Goal: Task Accomplishment & Management: Use online tool/utility

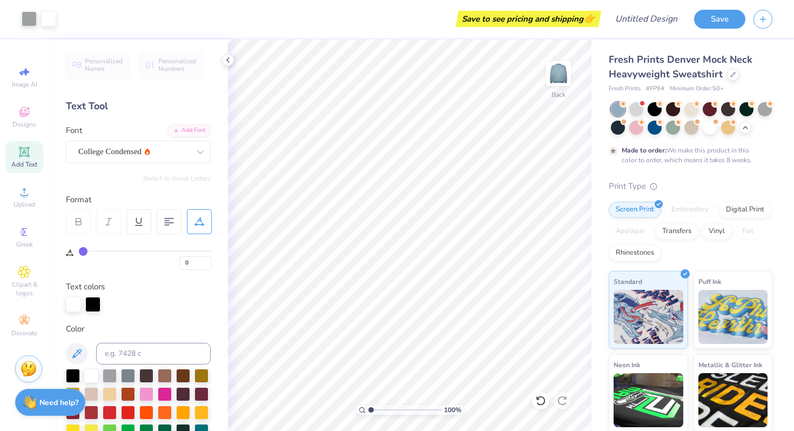
scroll to position [333, 0]
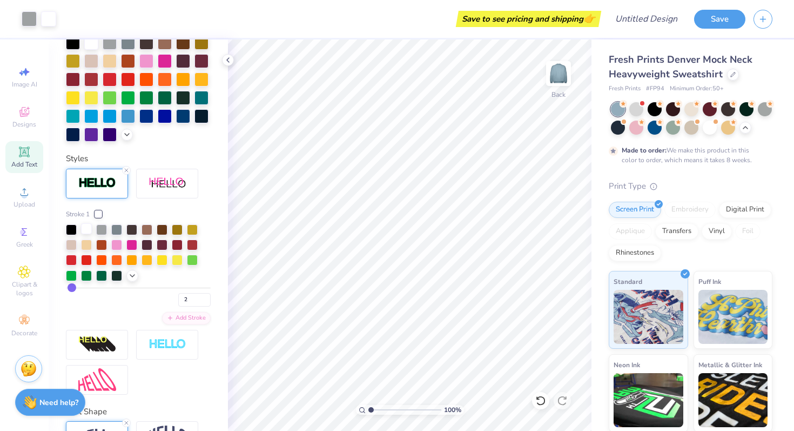
click at [85, 229] on div at bounding box center [86, 228] width 11 height 11
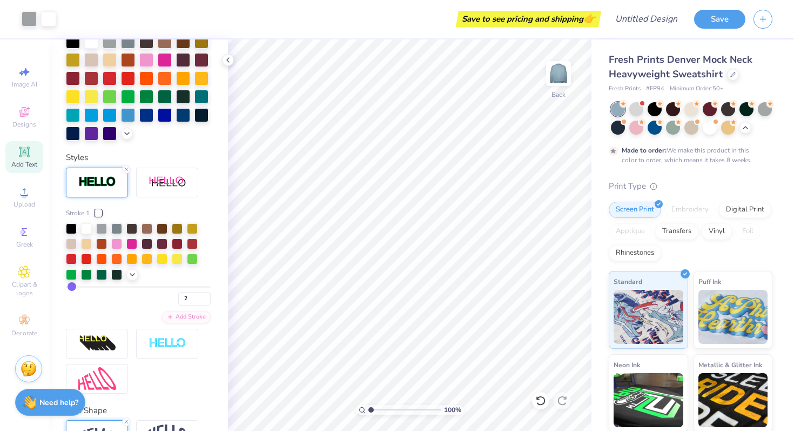
scroll to position [332, 0]
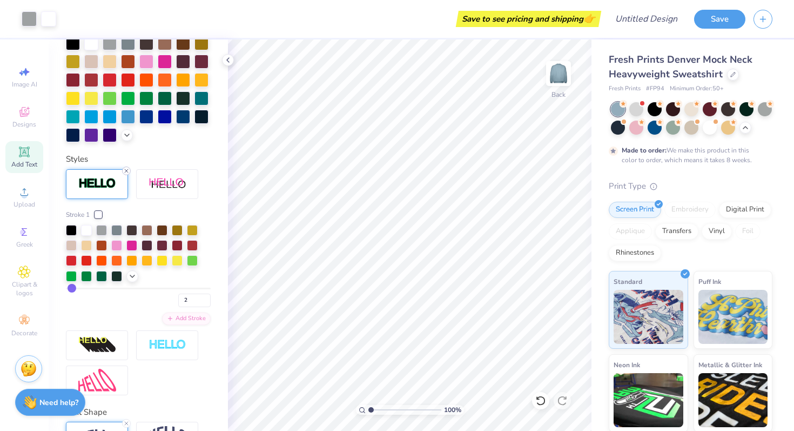
click at [128, 169] on line at bounding box center [126, 170] width 3 height 3
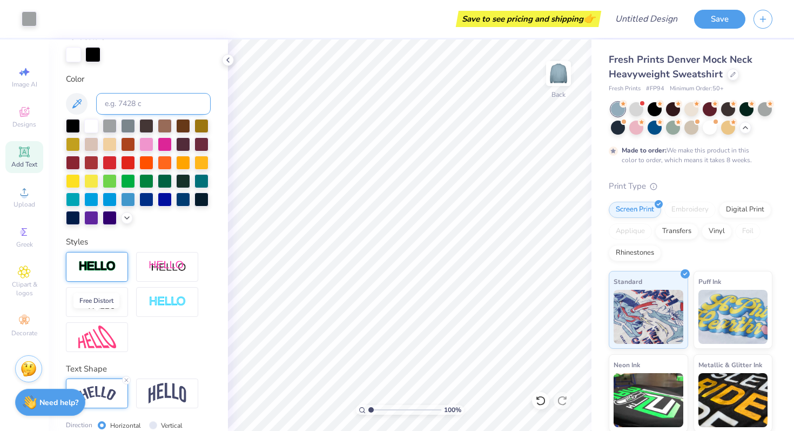
scroll to position [240, 0]
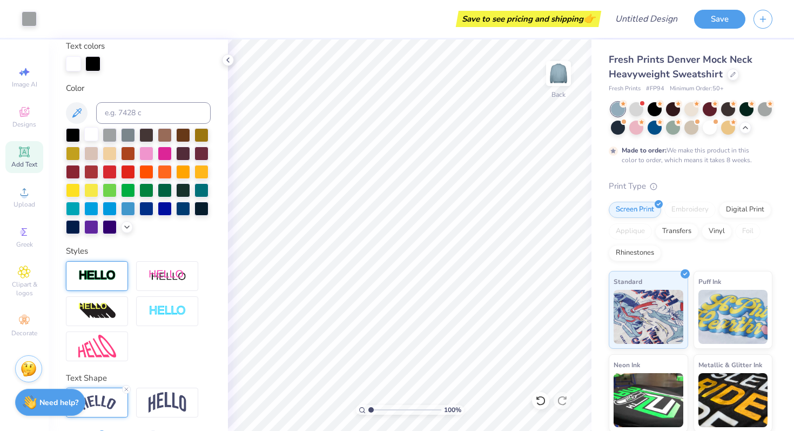
click at [89, 135] on div at bounding box center [91, 134] width 14 height 14
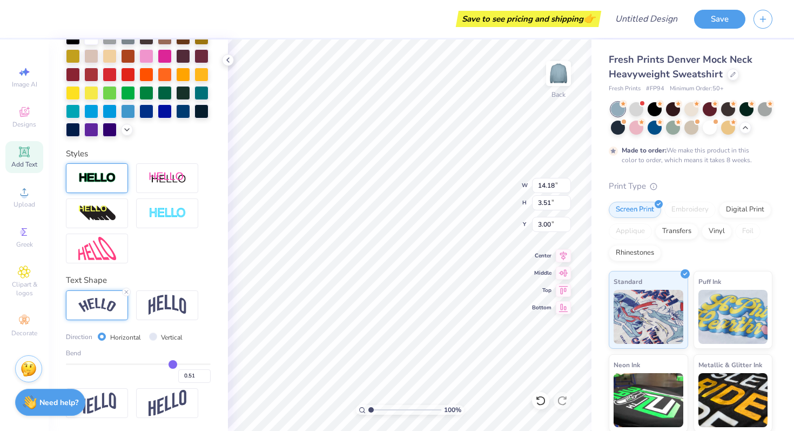
type input "0.54"
type input "0.55"
type input "0.56"
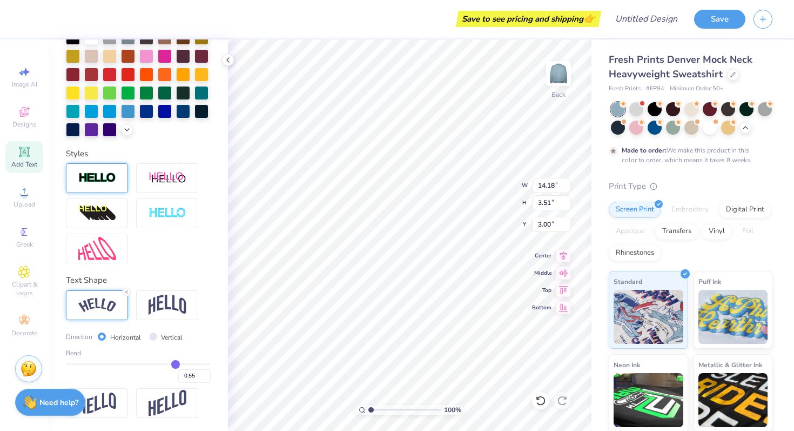
type input "0.56"
type input "0.57"
click at [177, 363] on input "range" at bounding box center [138, 364] width 145 height 2
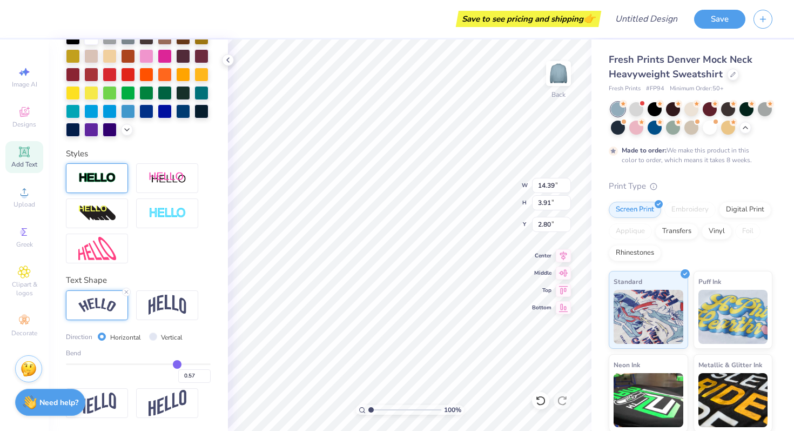
type input "14.39"
type input "3.91"
type input "2.80"
type input "0.58"
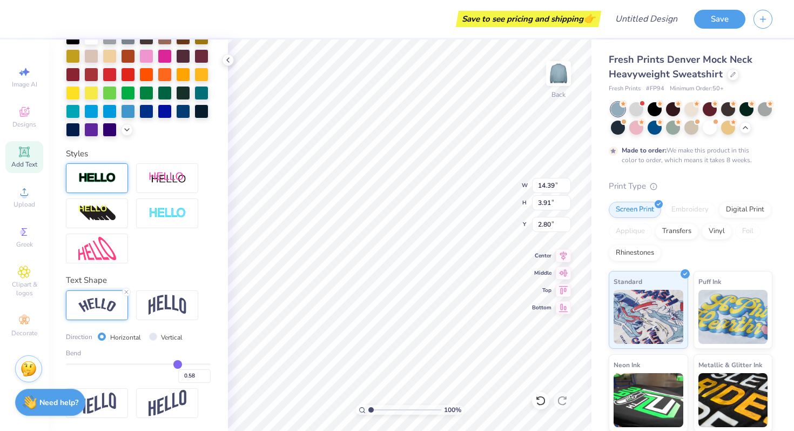
type input "0.59"
type input "0.6"
type input "0.60"
type input "0.61"
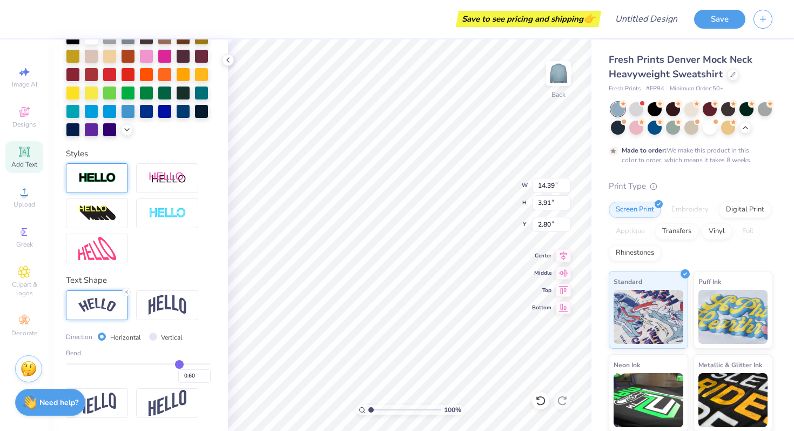
type input "0.61"
type input "0.62"
type input "0.63"
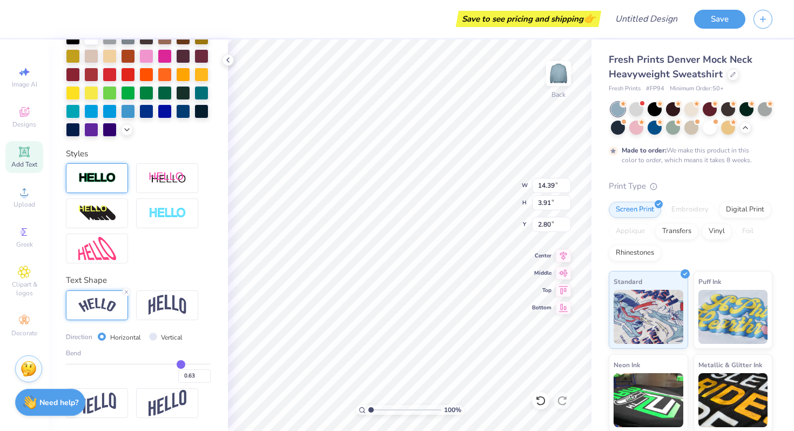
type input "0.63"
click at [181, 363] on input "range" at bounding box center [138, 364] width 145 height 2
type input "14.59"
type input "4.37"
type input "2.00"
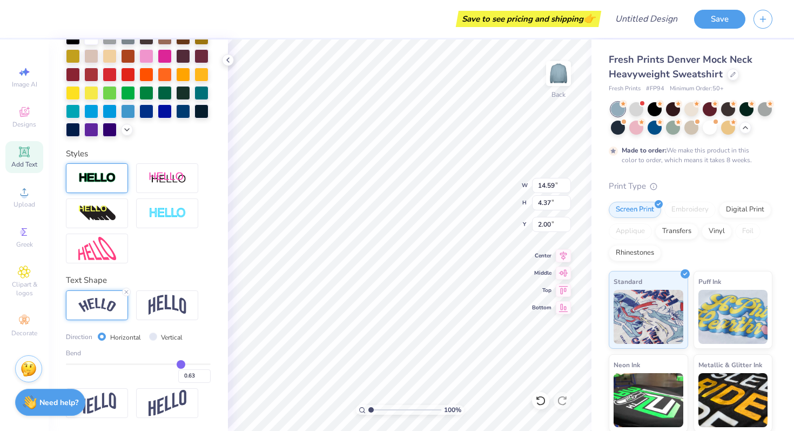
type input "14.28"
type input "4.28"
type input "13.19"
type input "3.95"
type input "2.51"
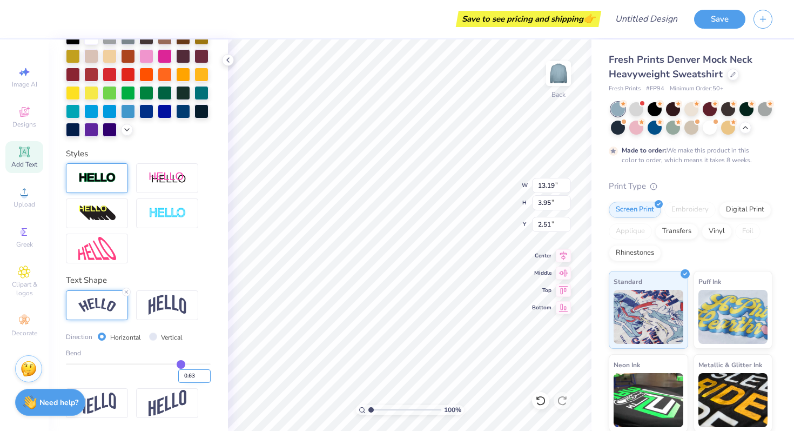
click at [194, 376] on input "0.63" at bounding box center [194, 376] width 32 height 14
click at [207, 378] on input "0.62" at bounding box center [194, 376] width 32 height 14
click at [207, 378] on input "0.61" at bounding box center [194, 376] width 32 height 14
type input "0.6"
click at [207, 378] on input "0.6" at bounding box center [194, 376] width 32 height 14
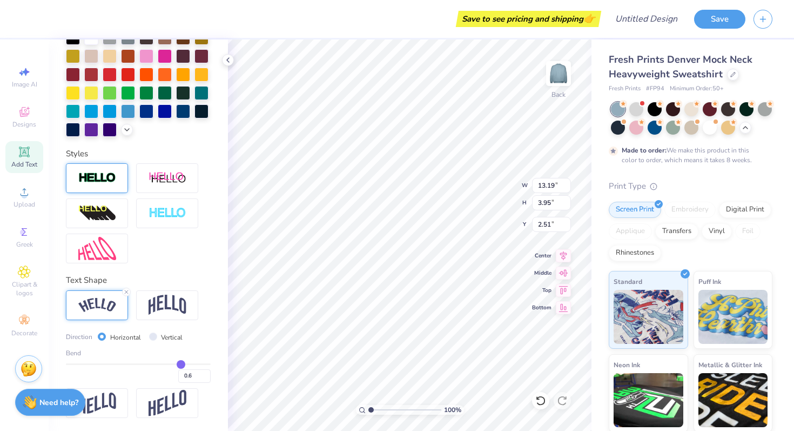
type input "0.6"
type input "0.60"
type input "2.48"
type input "14.60"
type input "4.17"
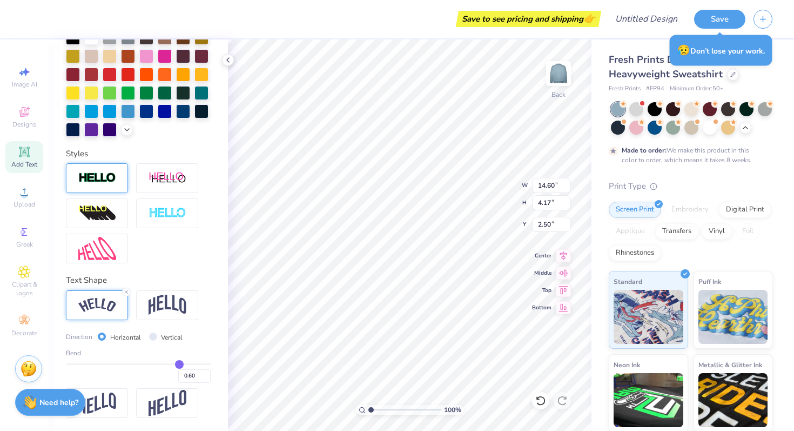
type input "3.00"
type input "2.56"
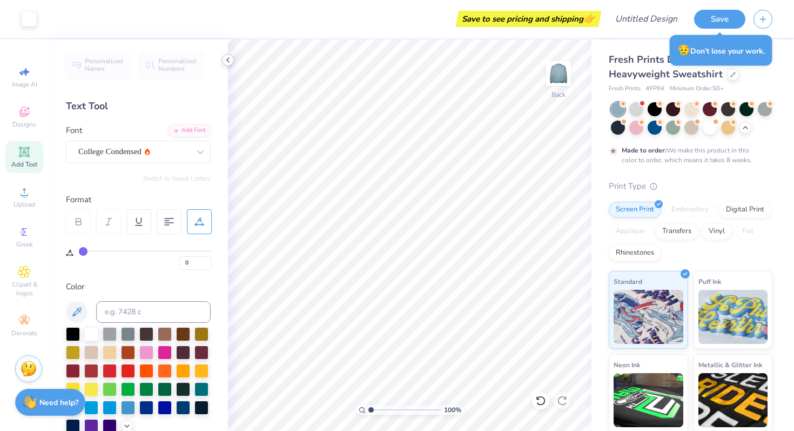
click at [229, 65] on div at bounding box center [228, 60] width 12 height 12
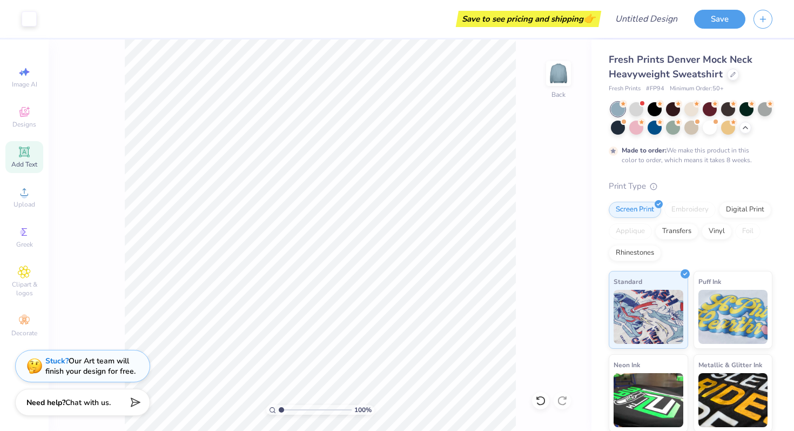
click at [18, 158] on icon at bounding box center [24, 151] width 13 height 13
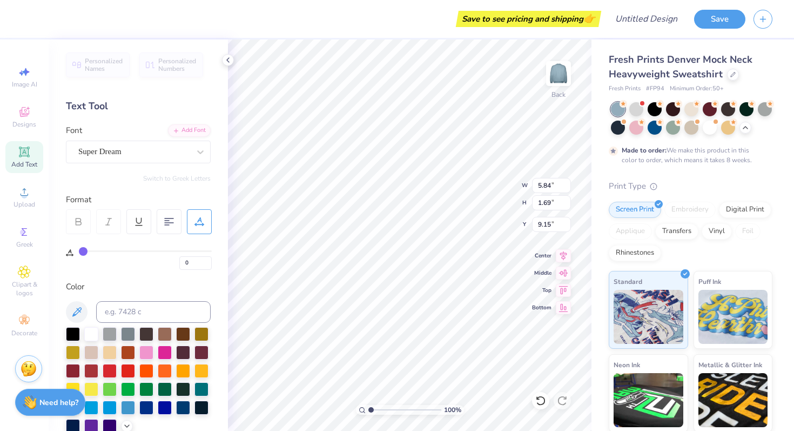
type textarea "T"
type textarea "Est. 1971"
click at [137, 155] on div "Super Dream" at bounding box center [133, 151] width 113 height 17
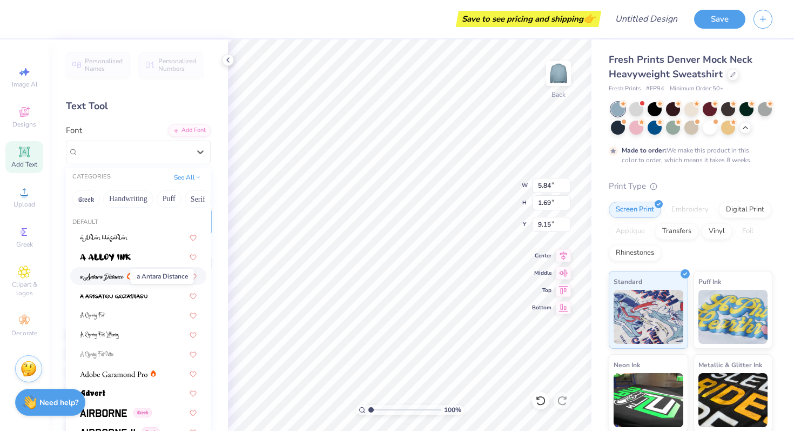
click at [119, 275] on img at bounding box center [102, 277] width 44 height 8
click at [144, 150] on div "a Antara Distance" at bounding box center [133, 151] width 113 height 17
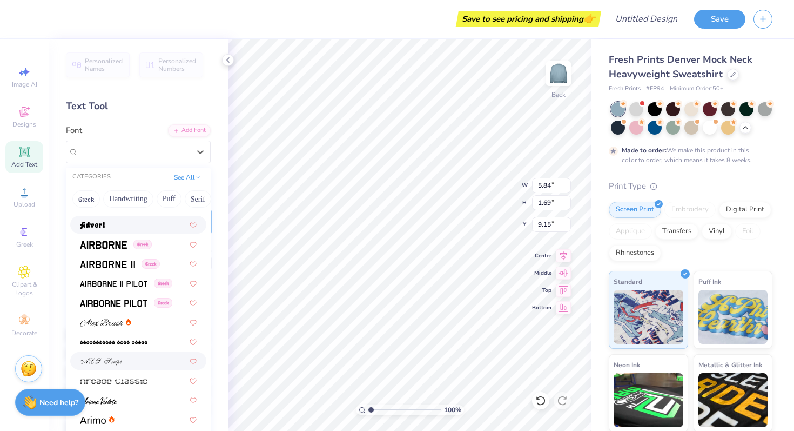
scroll to position [185, 0]
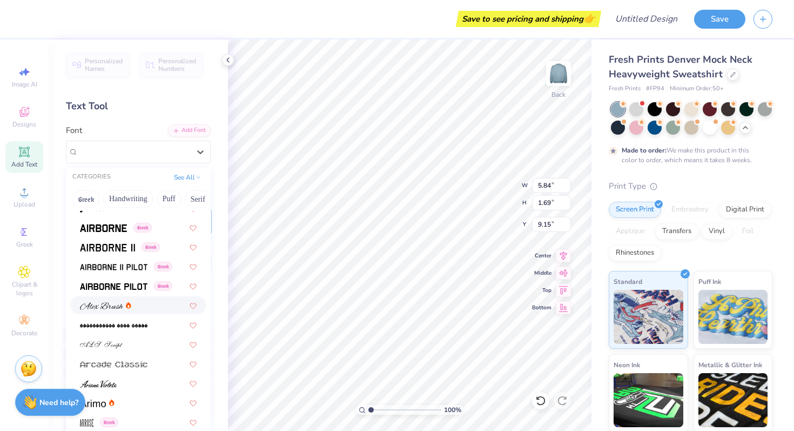
click at [102, 302] on span at bounding box center [101, 304] width 43 height 11
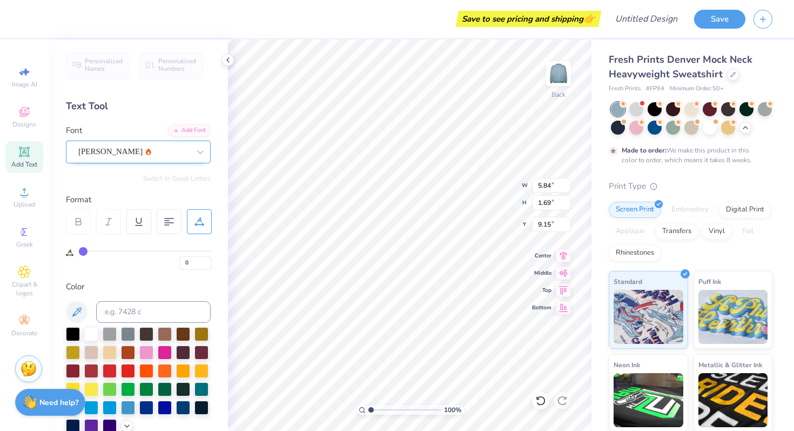
click at [138, 147] on div "[PERSON_NAME]" at bounding box center [133, 151] width 113 height 17
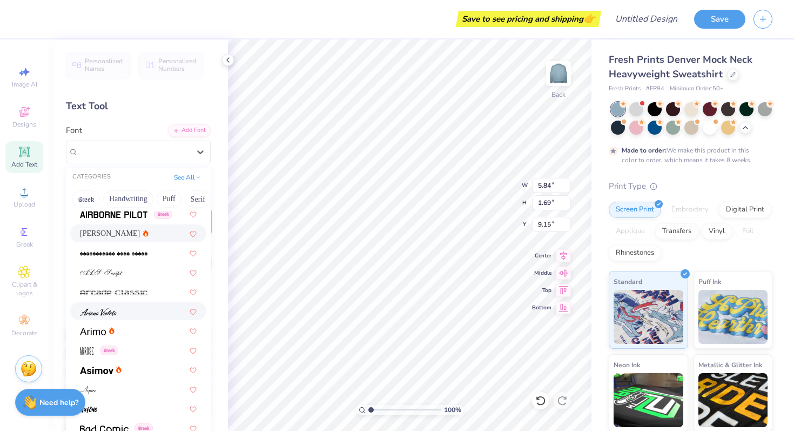
scroll to position [260, 0]
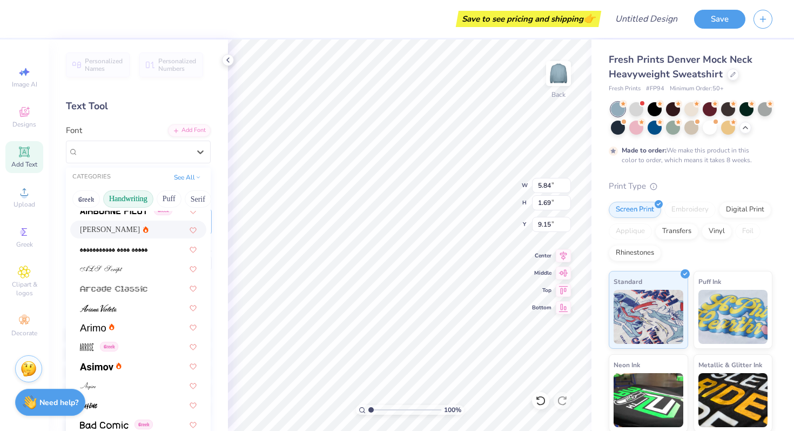
click at [142, 198] on button "Handwriting" at bounding box center [128, 198] width 50 height 17
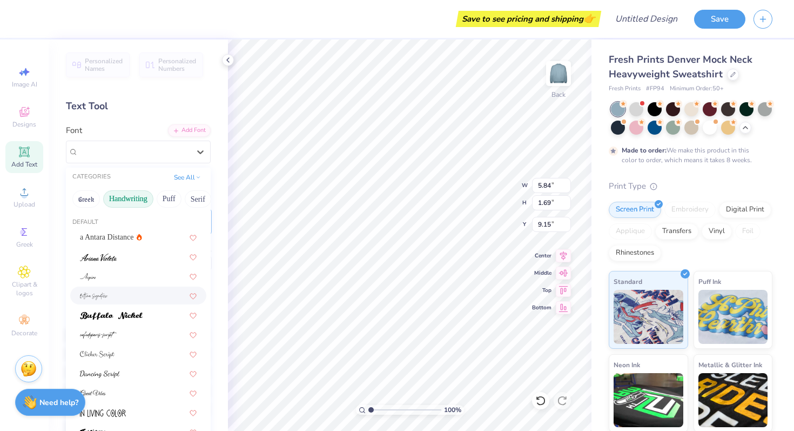
click at [114, 296] on div at bounding box center [138, 295] width 117 height 11
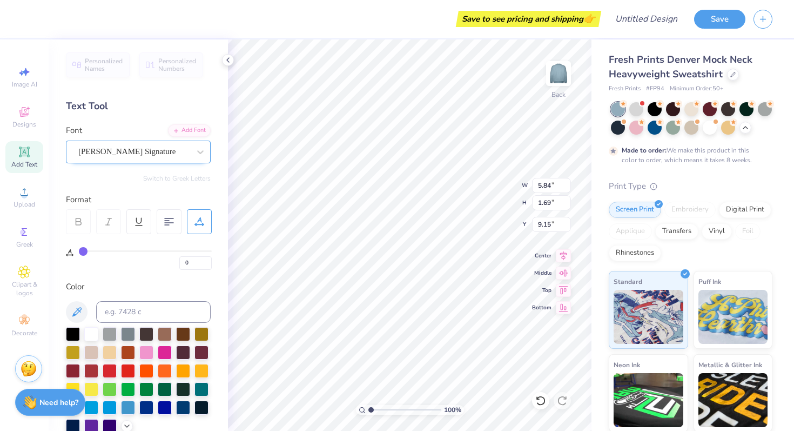
click at [156, 152] on div "[PERSON_NAME] Signature" at bounding box center [133, 151] width 113 height 17
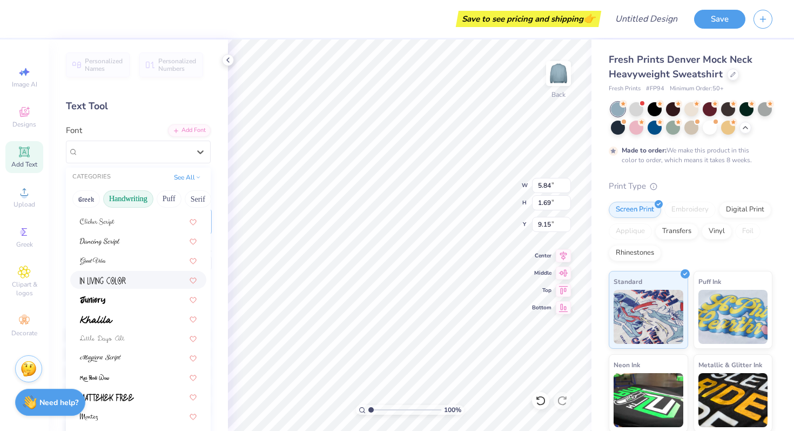
scroll to position [137, 0]
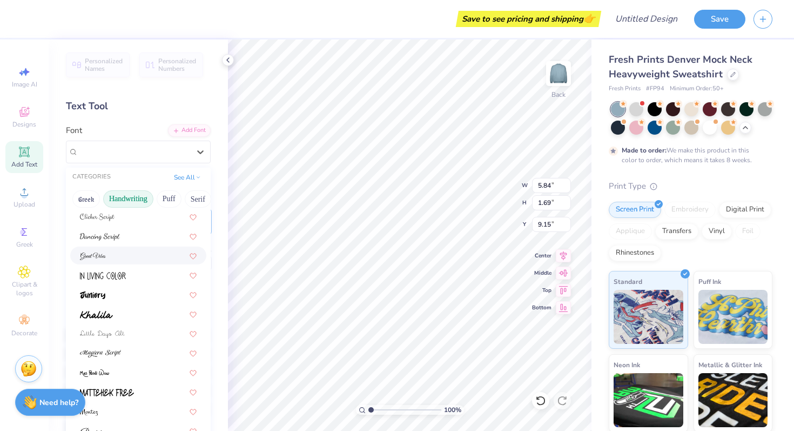
click at [118, 254] on div at bounding box center [138, 255] width 117 height 11
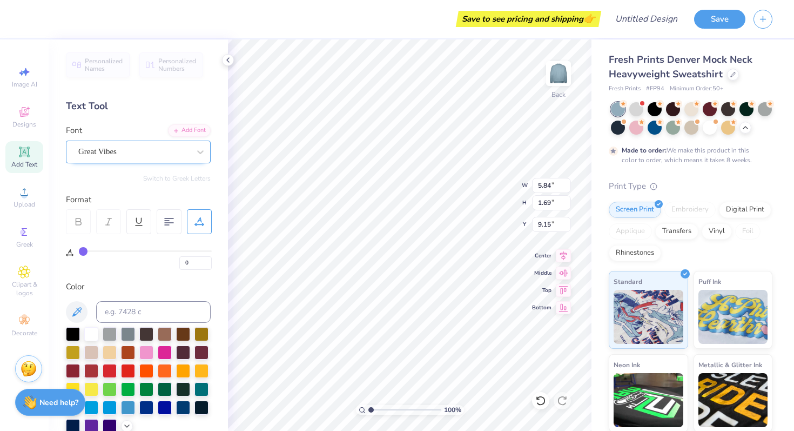
click at [153, 152] on div "Great Vibes" at bounding box center [133, 151] width 113 height 17
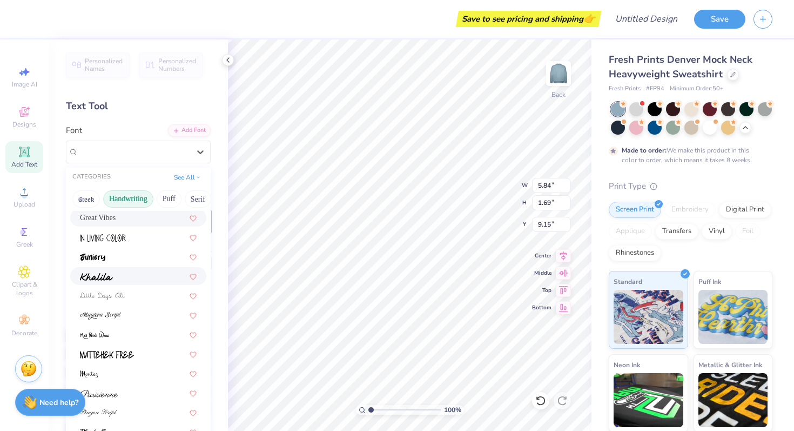
scroll to position [176, 0]
click at [119, 279] on div at bounding box center [138, 274] width 117 height 11
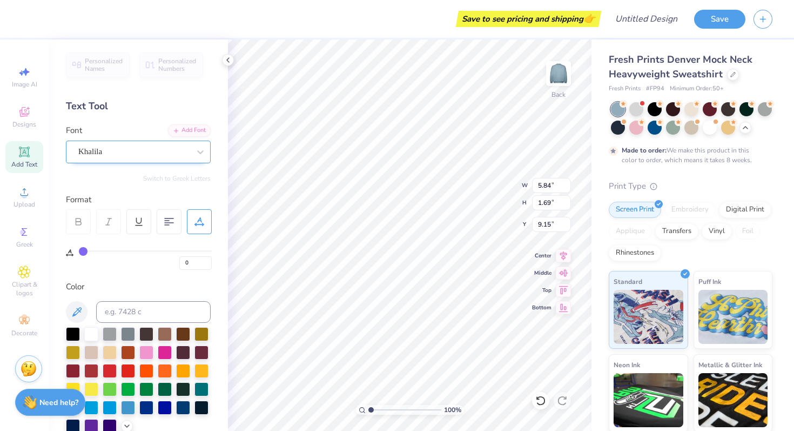
click at [145, 155] on div "Khalila" at bounding box center [133, 151] width 113 height 17
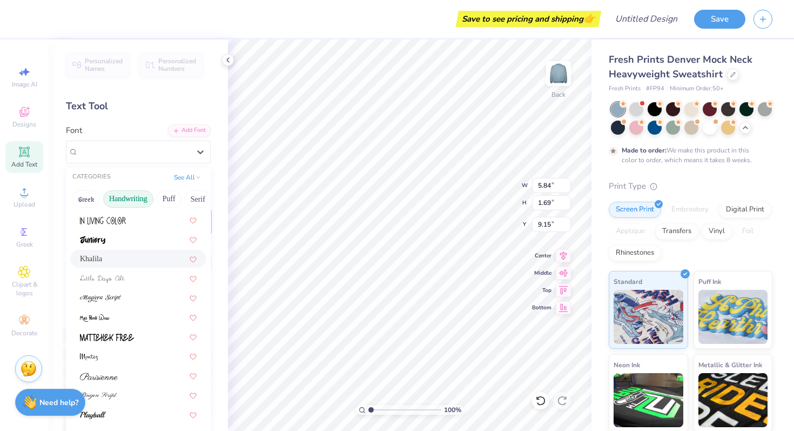
scroll to position [204, 0]
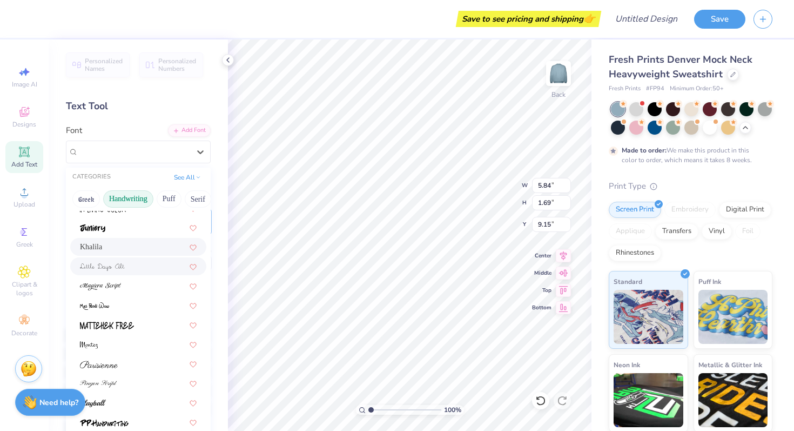
click at [131, 265] on div at bounding box center [138, 265] width 117 height 11
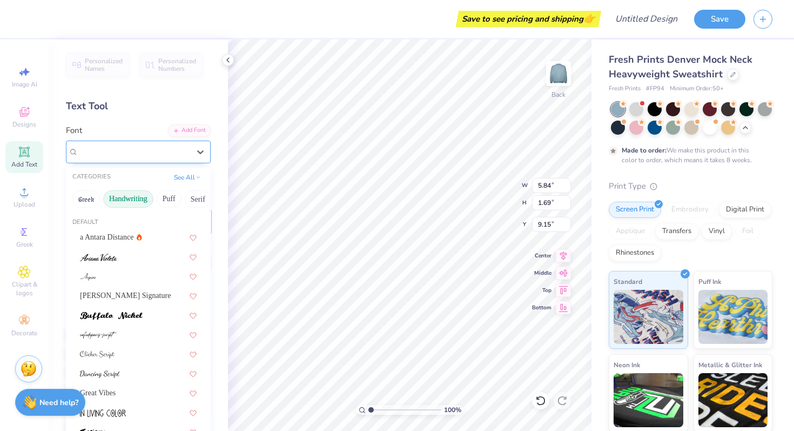
click at [140, 149] on div "Little Days Alt" at bounding box center [133, 151] width 113 height 17
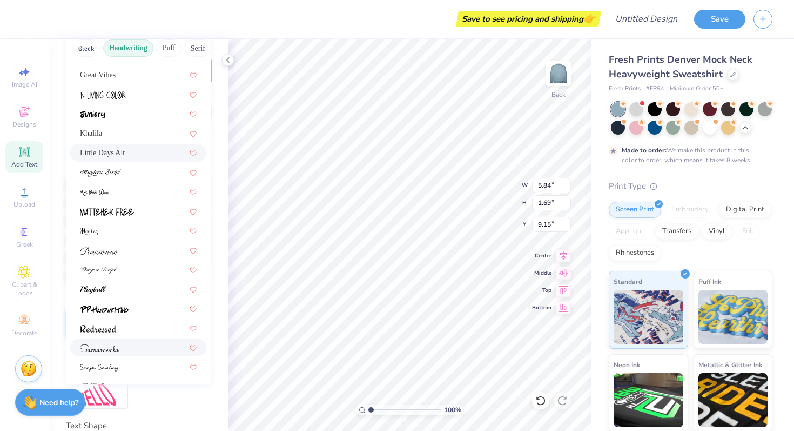
scroll to position [153, 0]
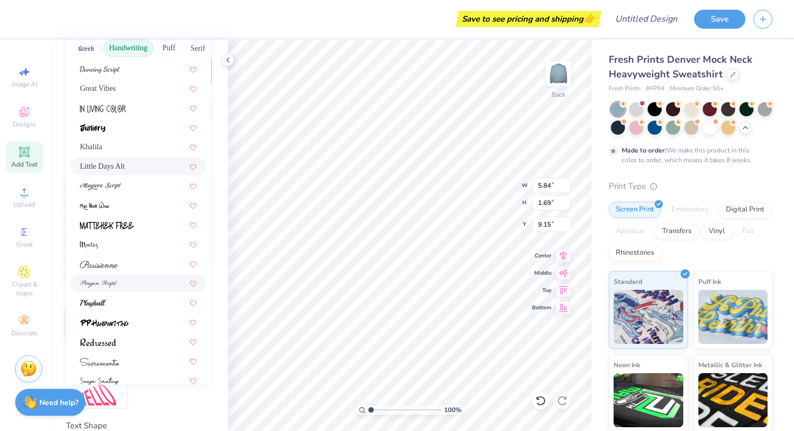
click at [119, 276] on div at bounding box center [138, 283] width 136 height 18
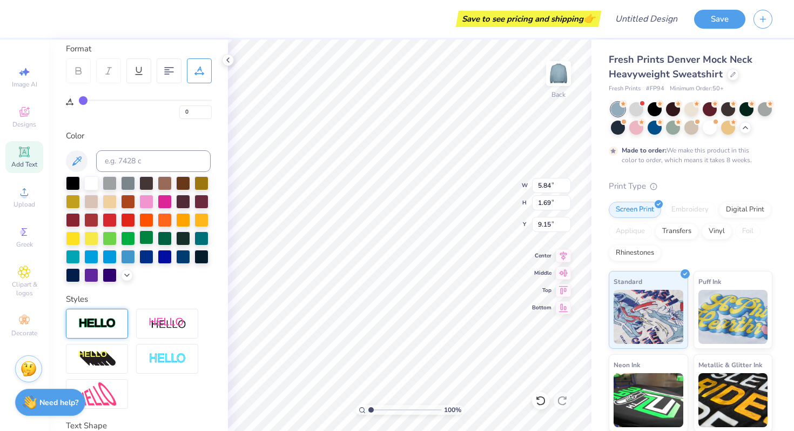
scroll to position [0, 0]
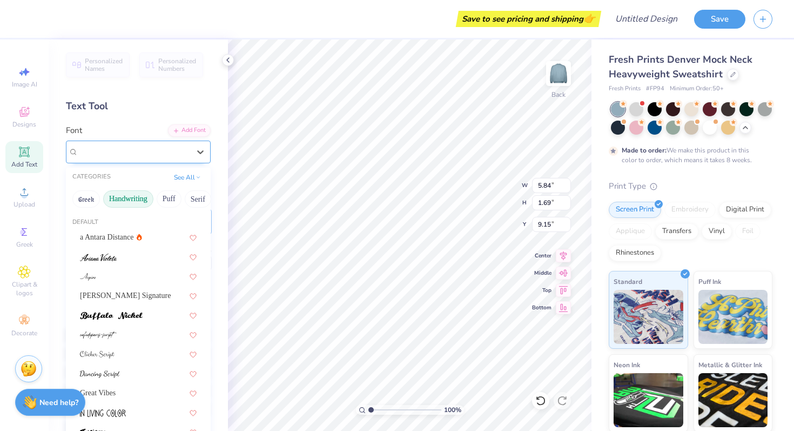
click at [139, 151] on div "Pinyon Script" at bounding box center [133, 151] width 113 height 17
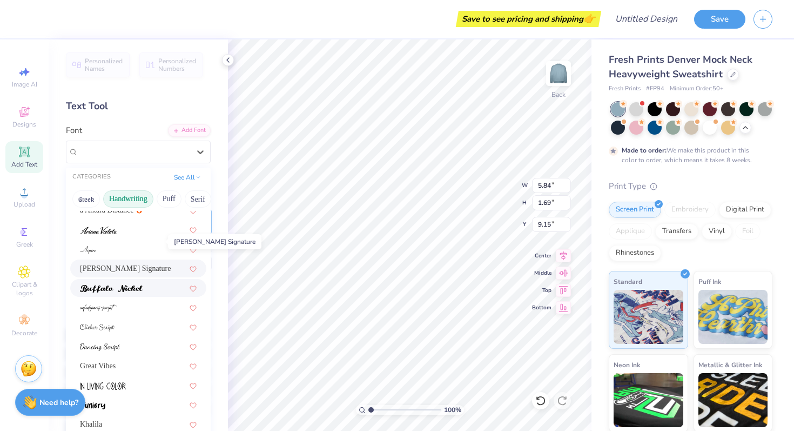
scroll to position [26, 0]
click at [137, 213] on icon at bounding box center [139, 210] width 5 height 7
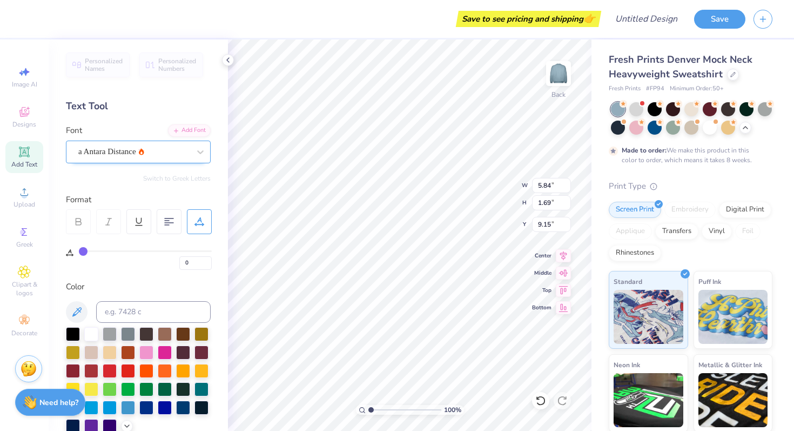
click at [152, 155] on div "a Antara Distance" at bounding box center [133, 151] width 113 height 17
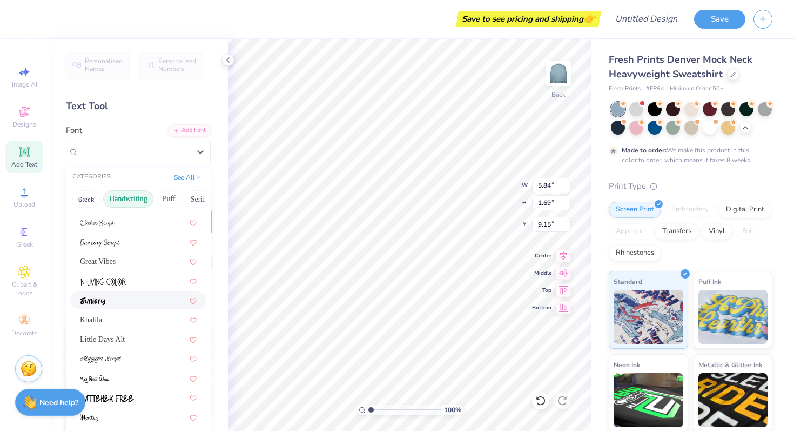
scroll to position [133, 0]
click at [122, 242] on div at bounding box center [138, 239] width 117 height 11
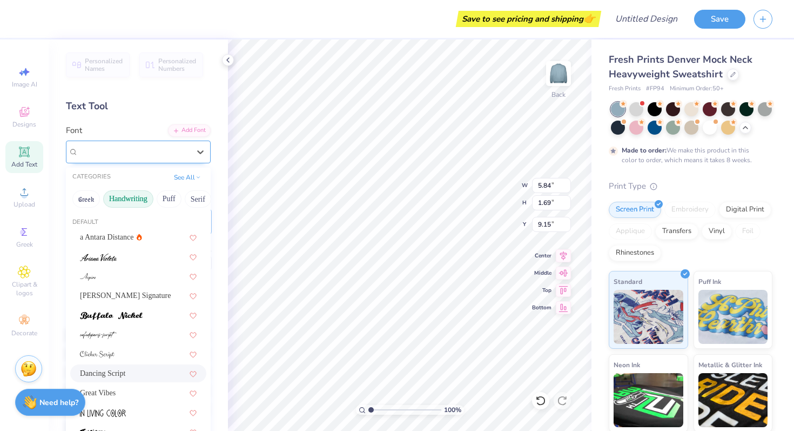
click at [164, 149] on div "Dancing Script" at bounding box center [133, 151] width 113 height 17
click at [126, 256] on div at bounding box center [138, 256] width 117 height 11
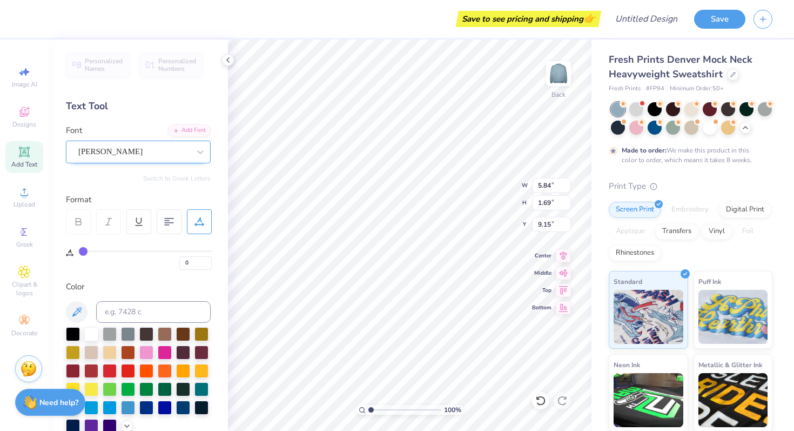
click at [161, 160] on div "[PERSON_NAME]" at bounding box center [138, 151] width 145 height 23
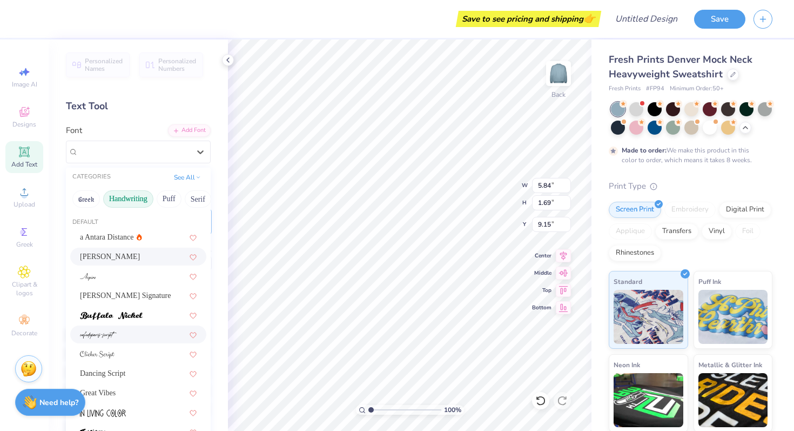
scroll to position [42, 0]
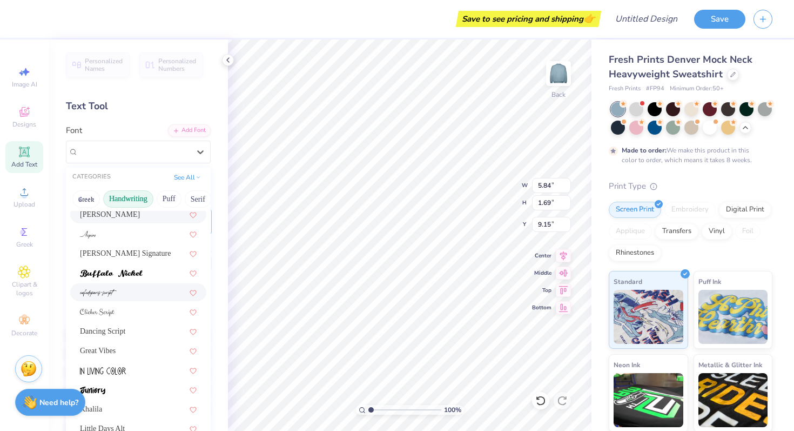
click at [133, 293] on div at bounding box center [138, 291] width 117 height 11
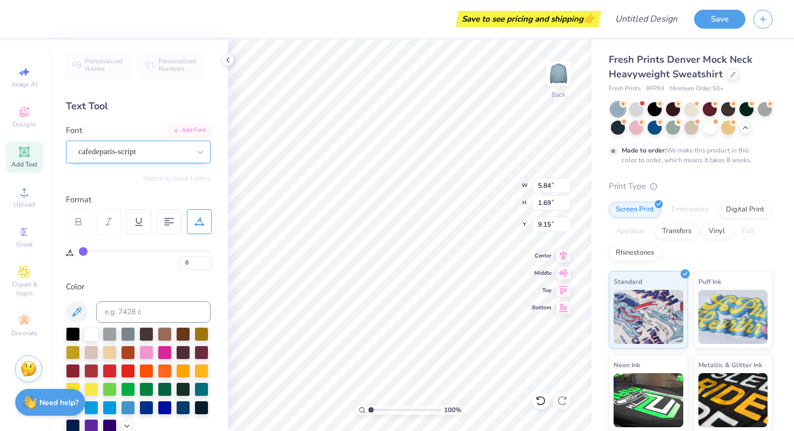
click at [155, 156] on div "cafedeparis-script" at bounding box center [133, 151] width 113 height 17
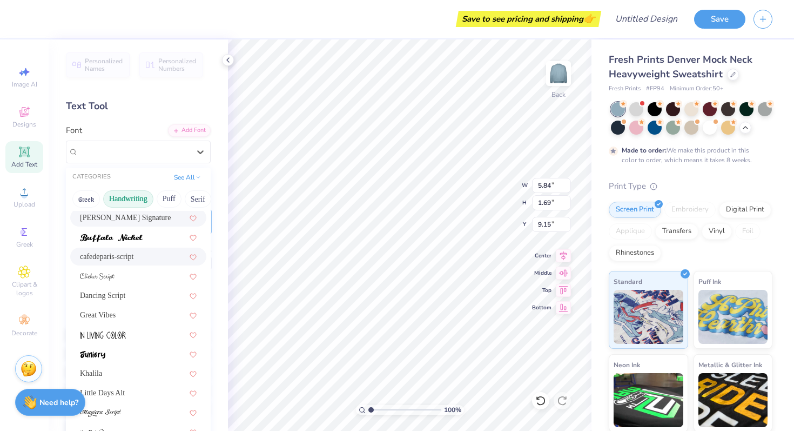
scroll to position [78, 0]
click at [133, 273] on div at bounding box center [138, 275] width 117 height 11
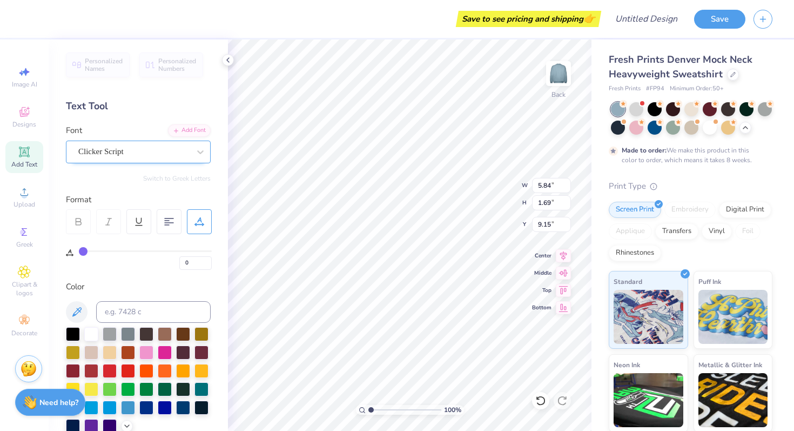
click at [150, 151] on div "Clicker Script" at bounding box center [133, 151] width 113 height 17
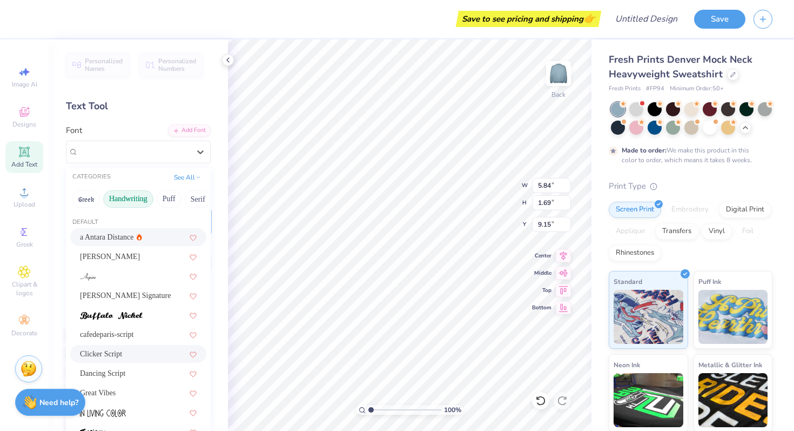
click at [137, 236] on div "a Antara Distance" at bounding box center [138, 236] width 117 height 11
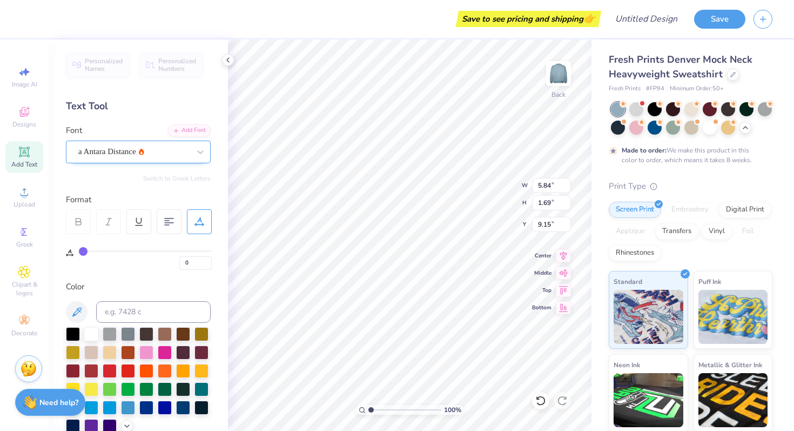
click at [182, 156] on div "a Antara Distance" at bounding box center [133, 151] width 113 height 17
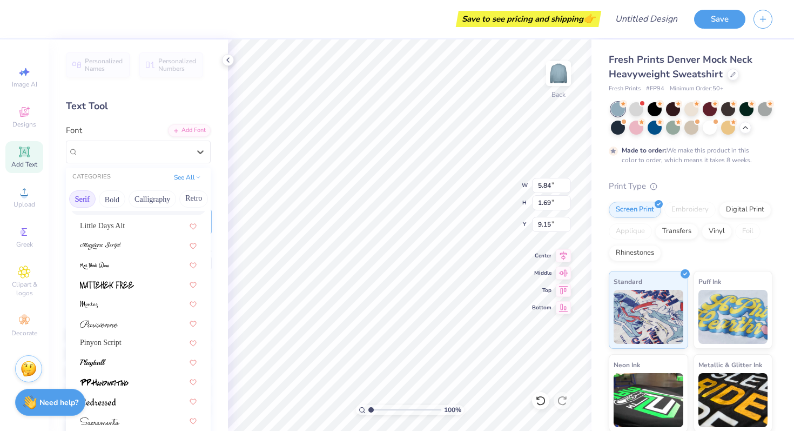
scroll to position [0, 118]
click at [145, 199] on button "Calligraphy" at bounding box center [150, 198] width 48 height 17
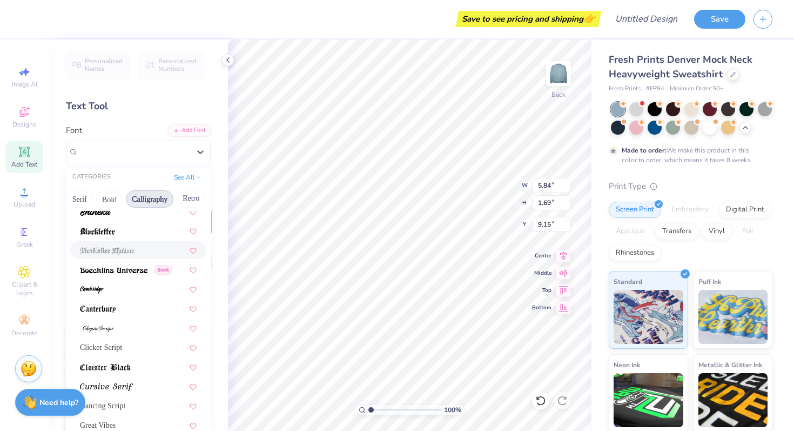
scroll to position [105, 0]
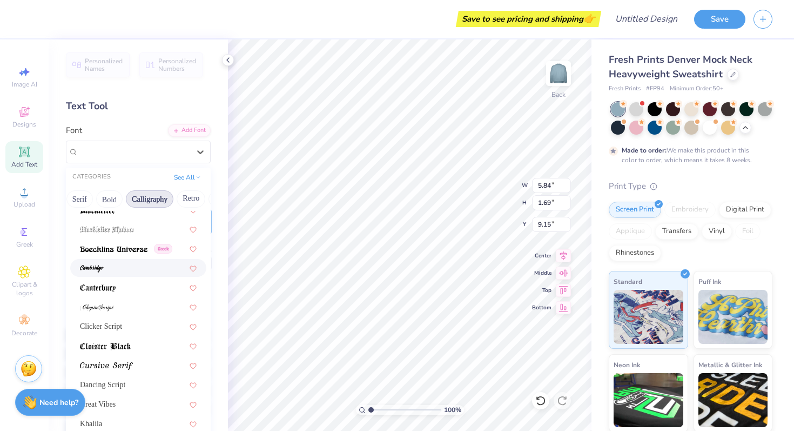
click at [128, 267] on div at bounding box center [138, 267] width 117 height 11
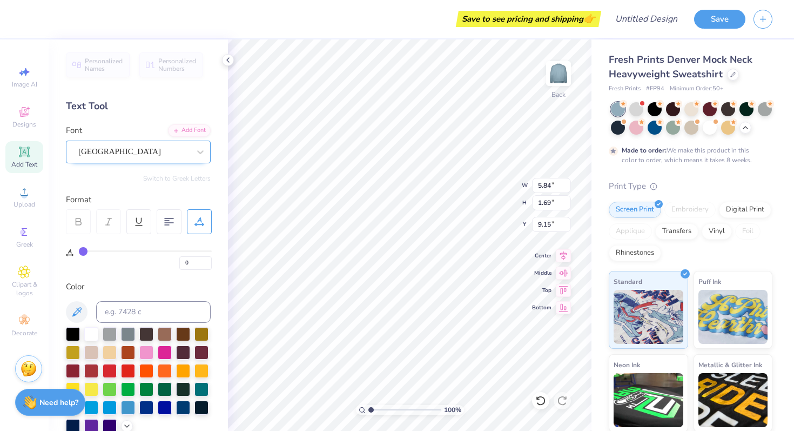
click at [142, 158] on div at bounding box center [133, 151] width 111 height 15
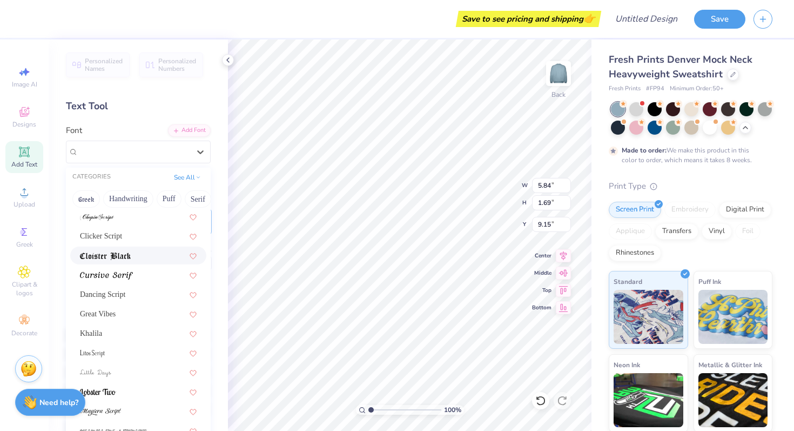
scroll to position [199, 0]
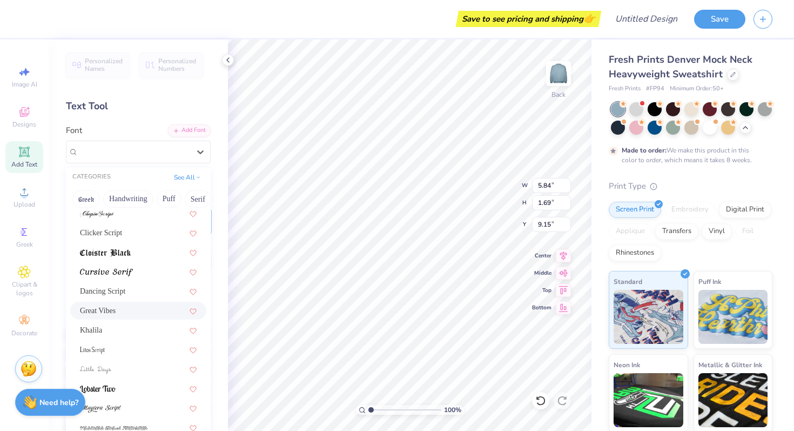
click at [129, 311] on div "Great Vibes" at bounding box center [138, 310] width 117 height 11
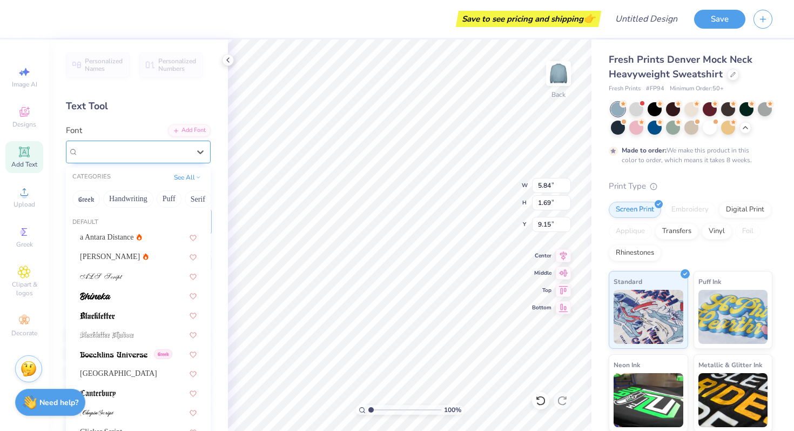
click at [140, 151] on div "Great Vibes" at bounding box center [133, 151] width 113 height 17
click at [134, 229] on div "a Antara Distance" at bounding box center [138, 237] width 136 height 18
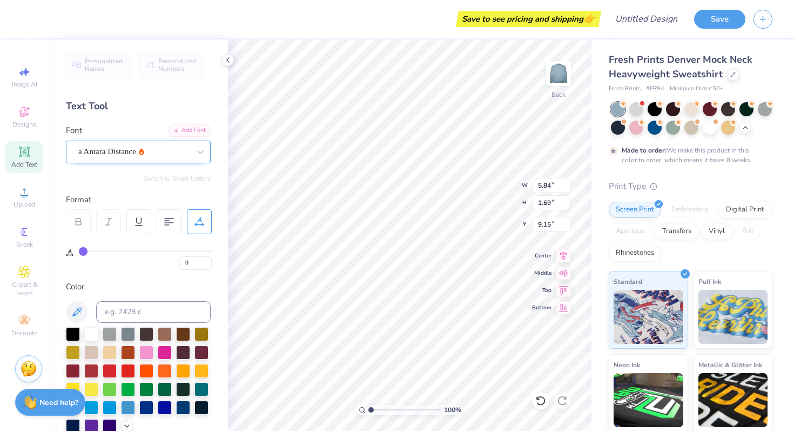
click at [143, 155] on div "a Antara Distance" at bounding box center [133, 151] width 113 height 17
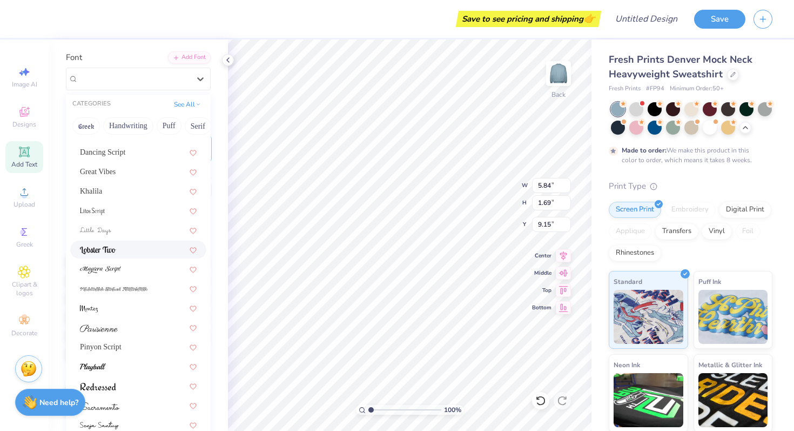
scroll to position [75, 0]
click at [131, 271] on div at bounding box center [138, 267] width 117 height 11
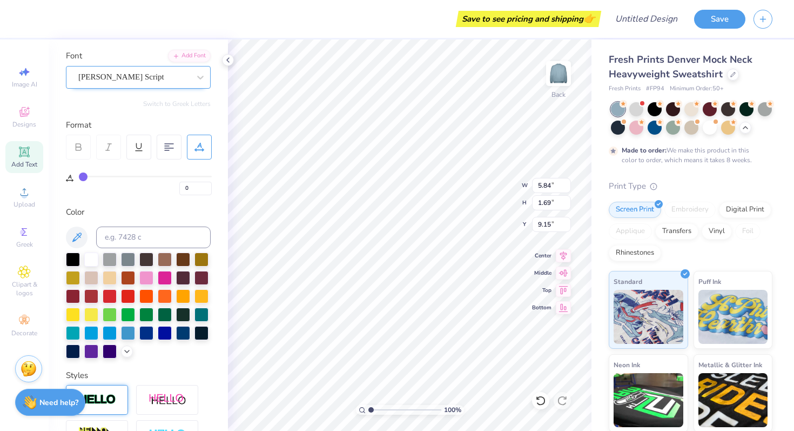
click at [153, 73] on div "[PERSON_NAME] Script" at bounding box center [133, 77] width 113 height 17
type input "5.08"
type input "1.11"
type input "6.17"
type input "3.99"
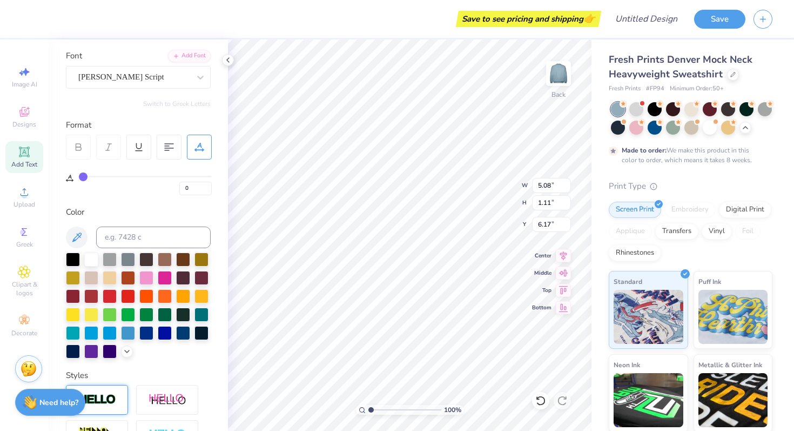
type input "0.87"
type input "5.85"
click at [173, 82] on div "[PERSON_NAME] Script" at bounding box center [133, 77] width 113 height 17
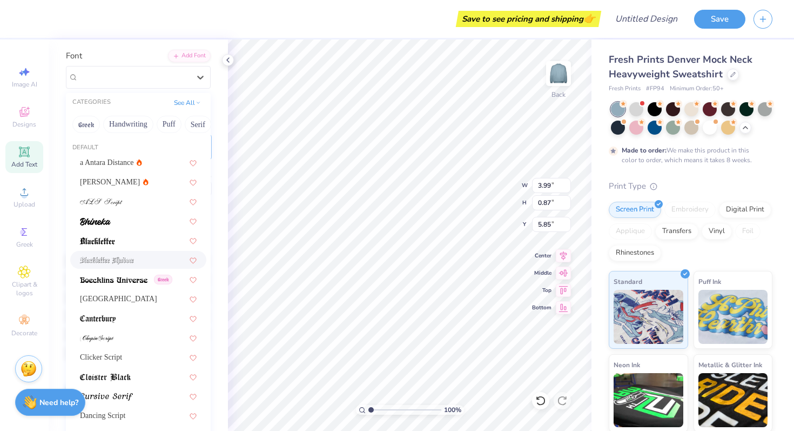
scroll to position [265, 0]
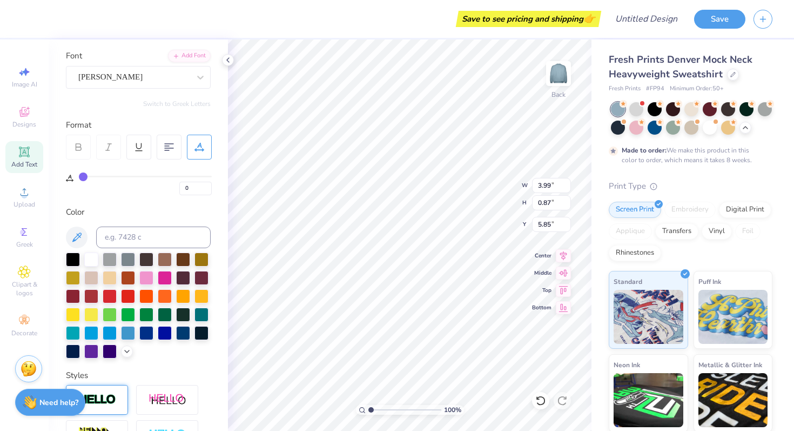
type input "2.55"
type input "0.84"
type input "5.87"
type input "3.43"
type input "1.13"
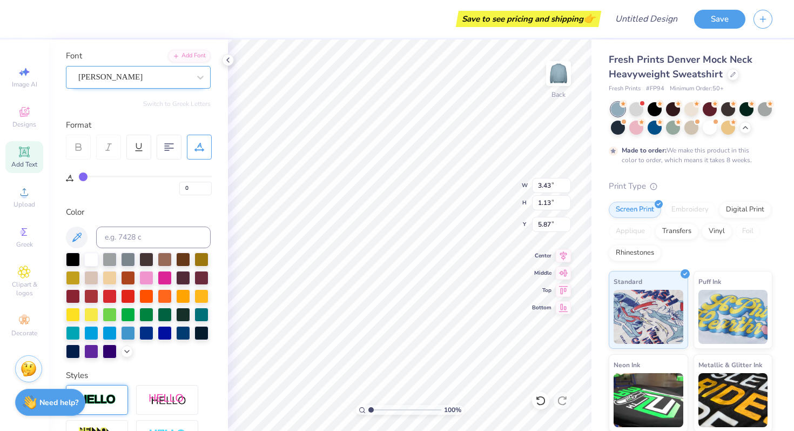
click at [175, 83] on div "[PERSON_NAME]" at bounding box center [133, 77] width 113 height 17
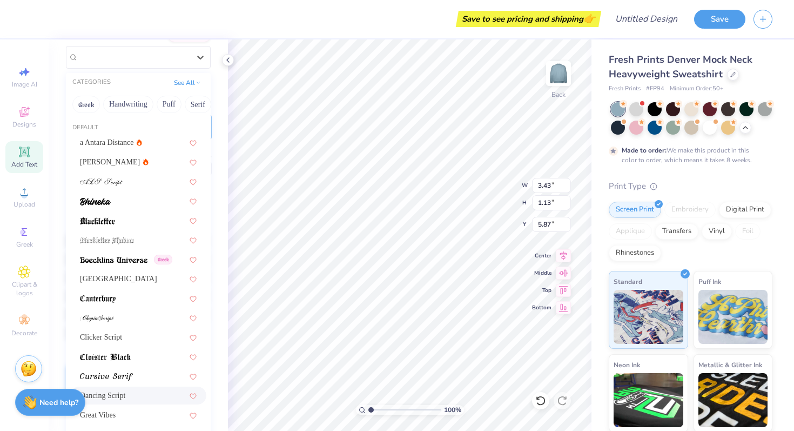
scroll to position [97, 0]
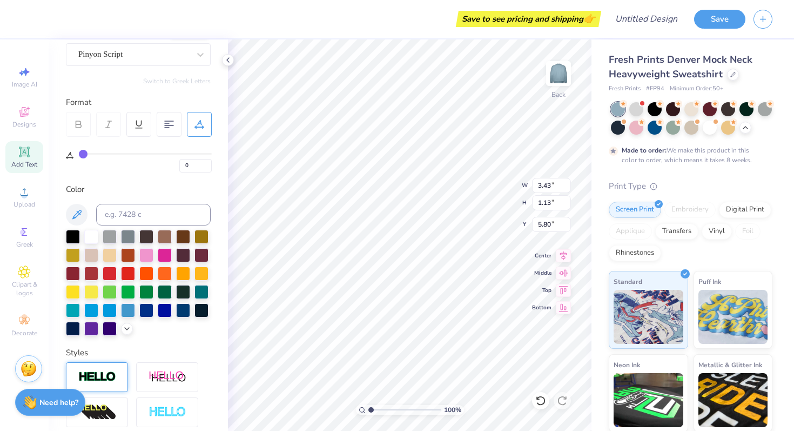
type input "4.91"
type input "1.27"
type input "5.80"
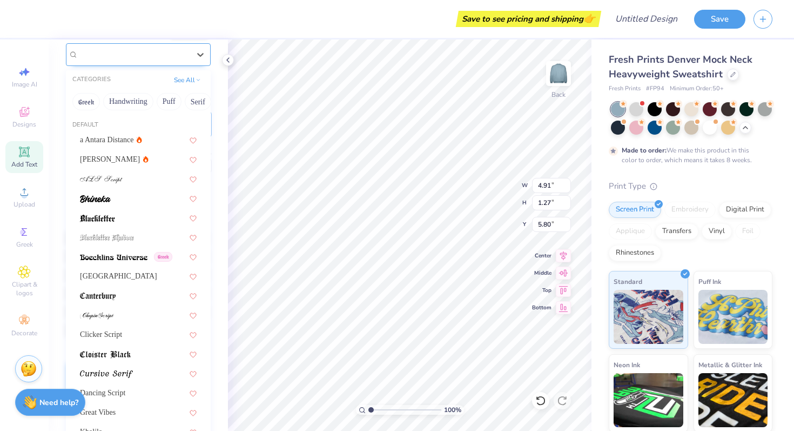
click at [166, 56] on div "Pinyon Script" at bounding box center [133, 54] width 113 height 17
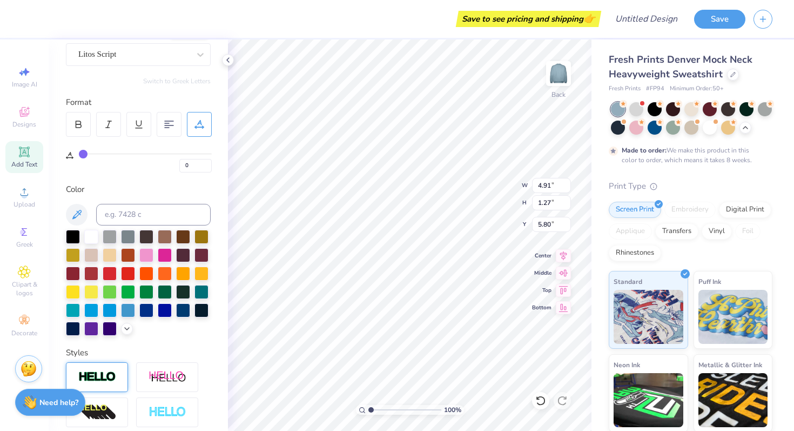
type input "3.50"
type input "1.07"
type input "5.90"
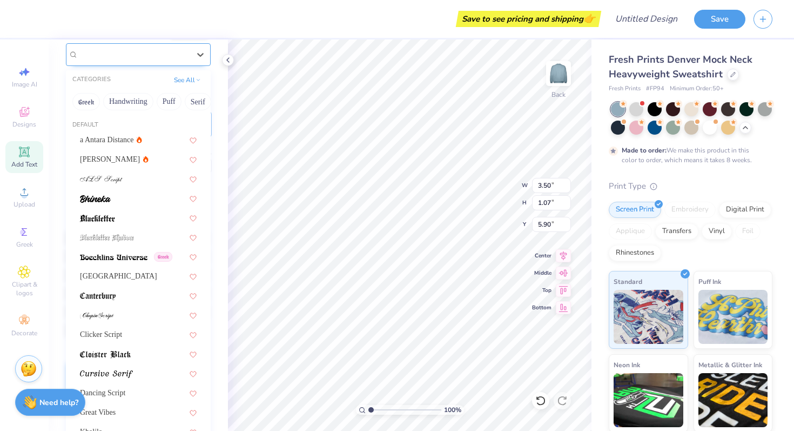
click at [151, 61] on div at bounding box center [133, 54] width 111 height 15
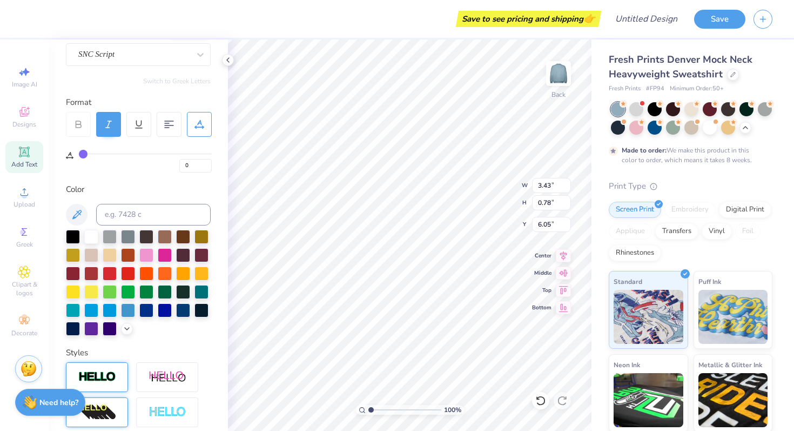
type input "3.43"
type input "0.78"
type input "6.05"
type input "4.39"
type input "1.00"
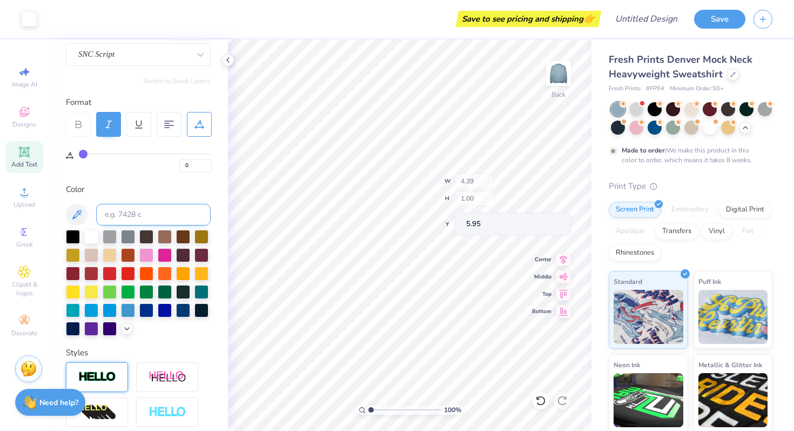
type input "5.95"
type input "3.00"
click at [183, 58] on div "SNC Script" at bounding box center [133, 54] width 113 height 17
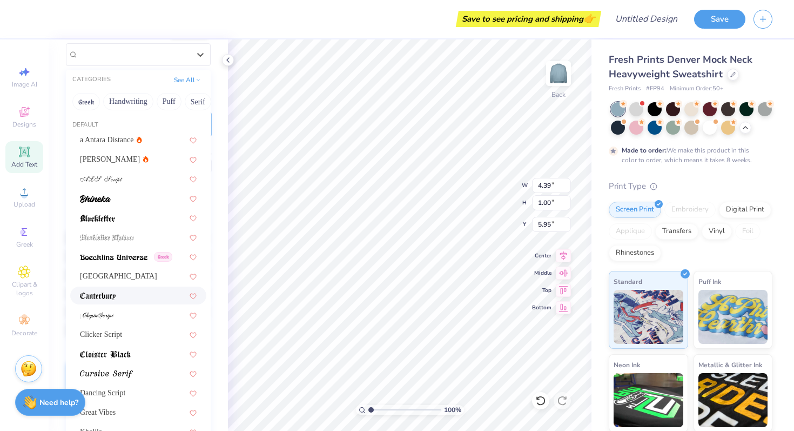
scroll to position [89, 0]
click at [115, 387] on span "Dancing Script" at bounding box center [102, 392] width 45 height 11
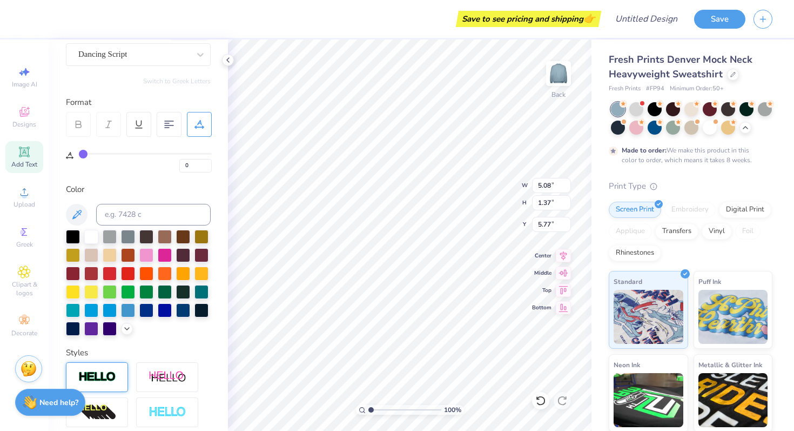
type input "5.08"
type input "1.37"
type input "5.77"
click at [109, 52] on div "Dancing Script" at bounding box center [133, 54] width 113 height 17
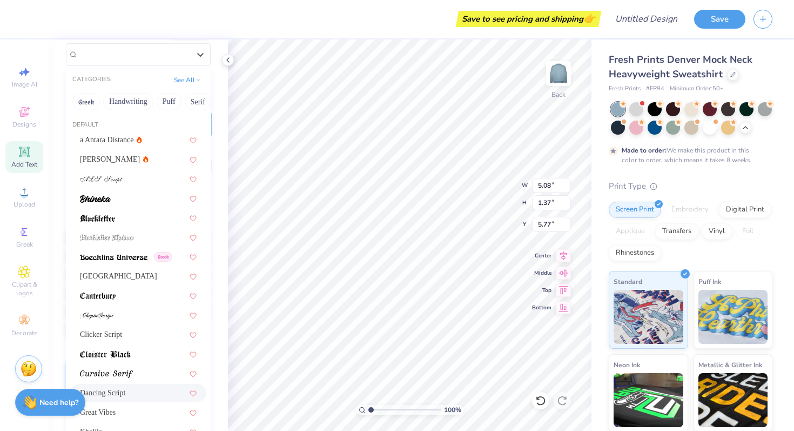
scroll to position [265, 0]
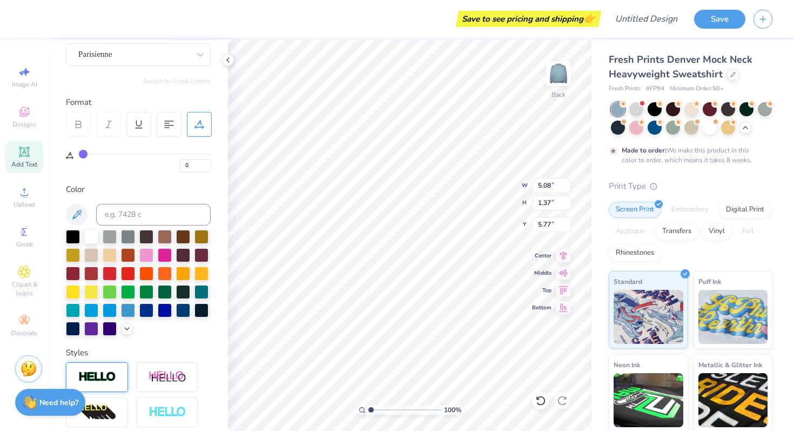
type input "5.95"
type input "1.65"
type input "5.63"
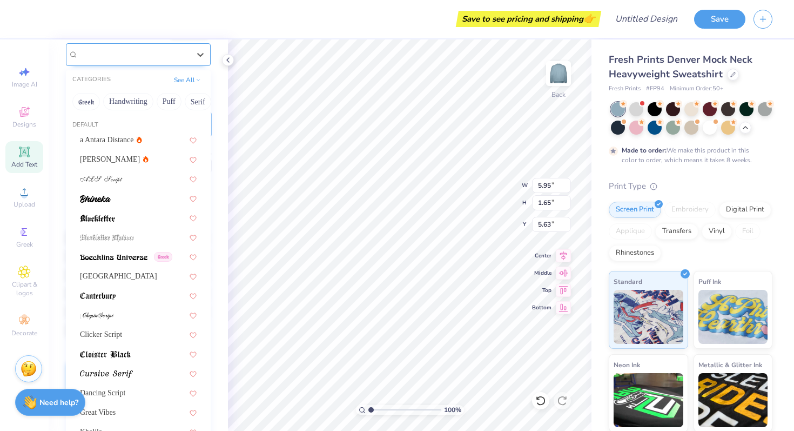
click at [145, 62] on div "Parisienne" at bounding box center [138, 54] width 145 height 23
type input "6.30"
type input "1.63"
type input "5.64"
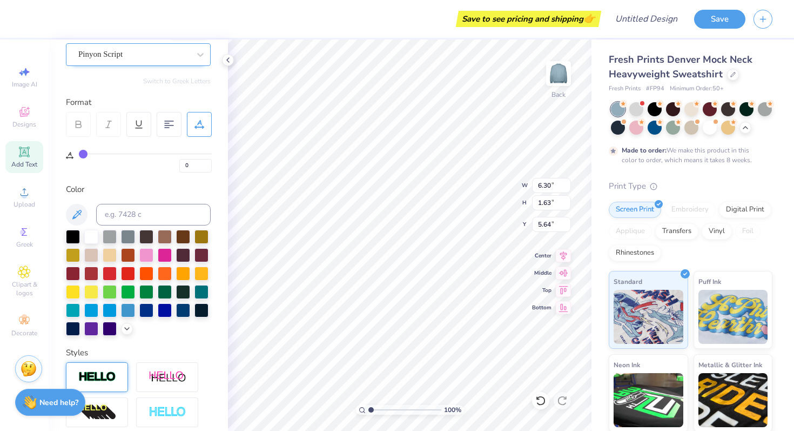
click at [180, 57] on div "Pinyon Script" at bounding box center [133, 54] width 113 height 17
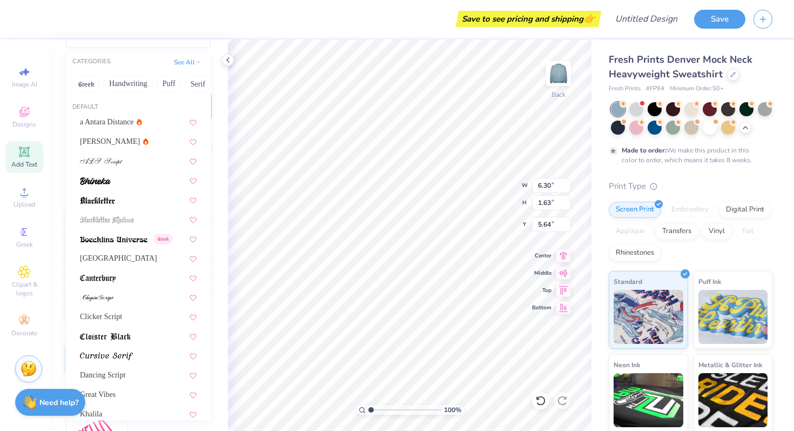
scroll to position [120, 0]
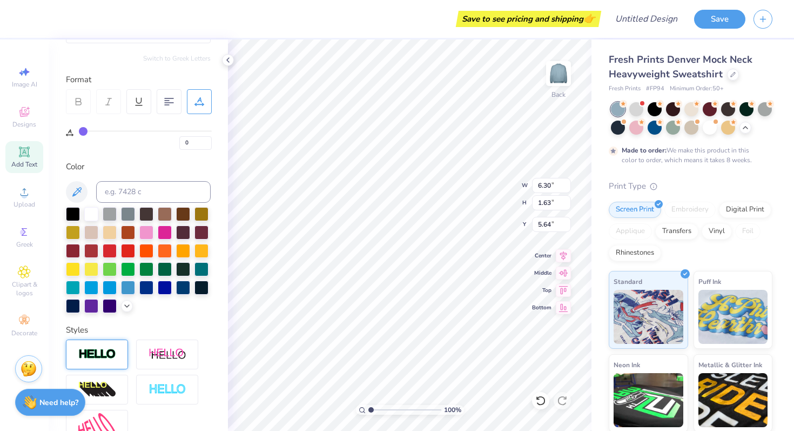
type input "5.78"
type input "1.24"
type input "5.83"
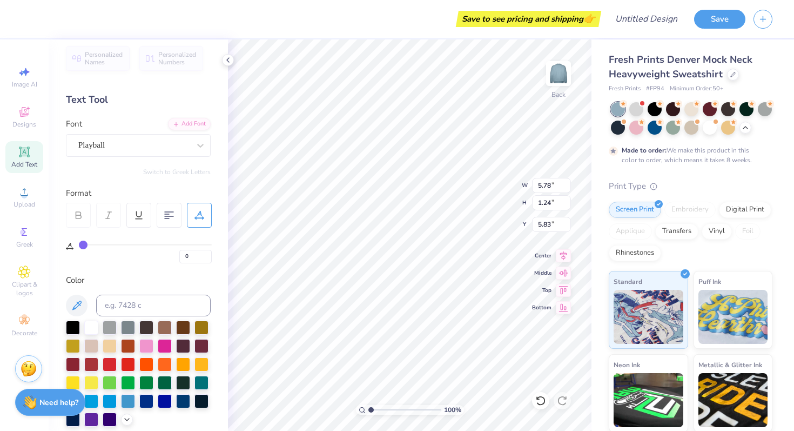
scroll to position [0, 0]
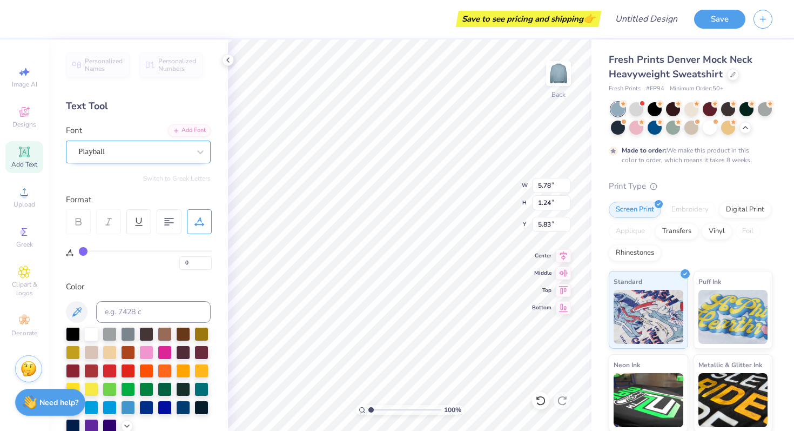
click at [146, 149] on div "Playball" at bounding box center [133, 151] width 113 height 17
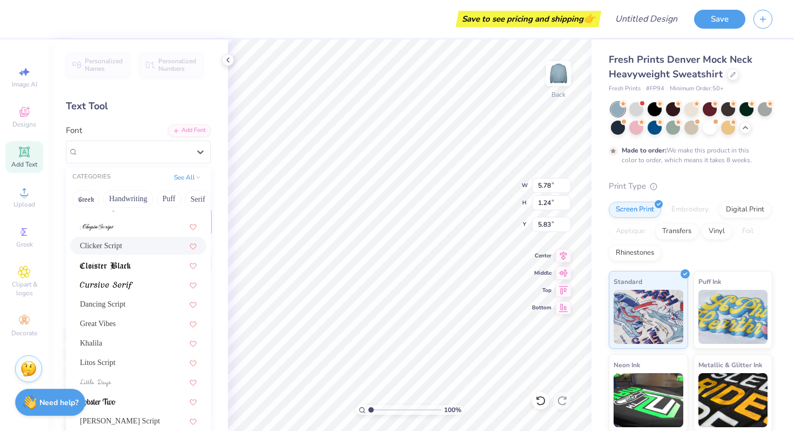
scroll to position [193, 0]
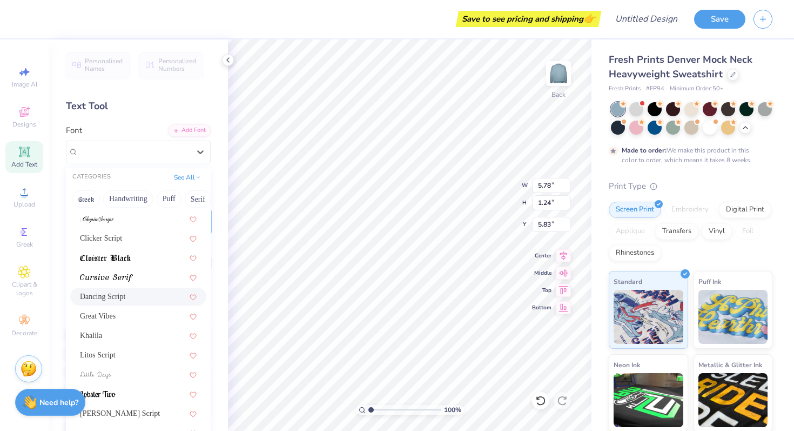
click at [132, 292] on div "Dancing Script" at bounding box center [138, 296] width 117 height 11
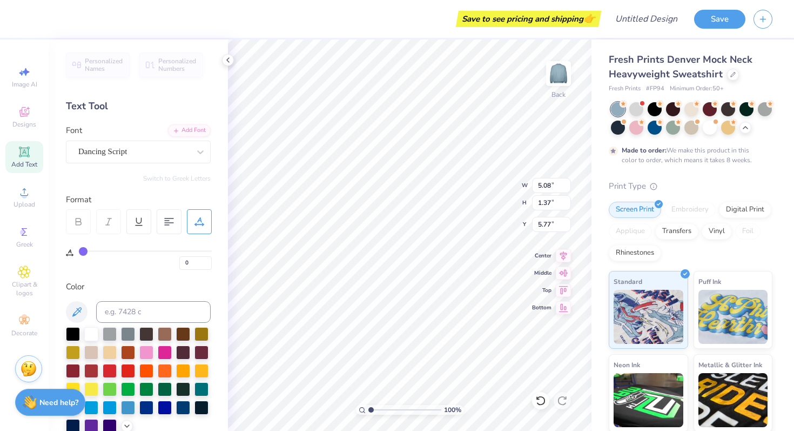
type input "5.08"
type input "1.37"
type input "5.77"
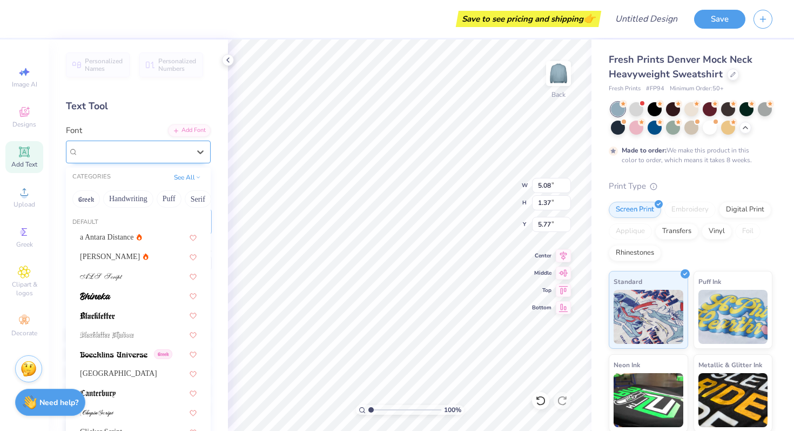
click at [140, 150] on div "Dancing Script" at bounding box center [133, 151] width 113 height 17
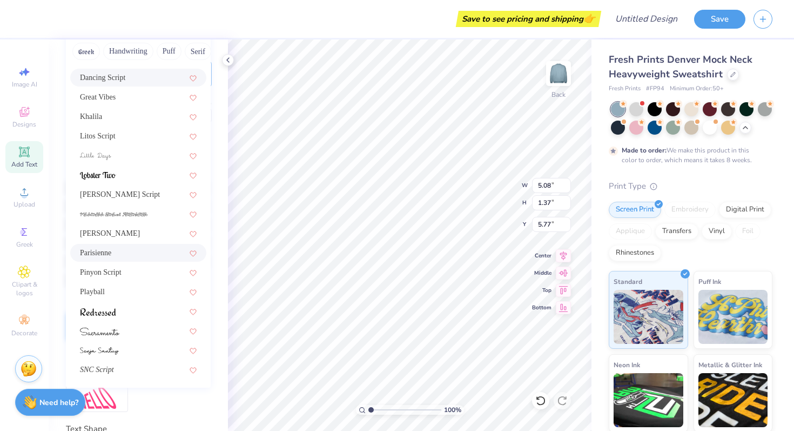
scroll to position [149, 0]
click at [132, 190] on span "[PERSON_NAME] Script" at bounding box center [120, 192] width 80 height 11
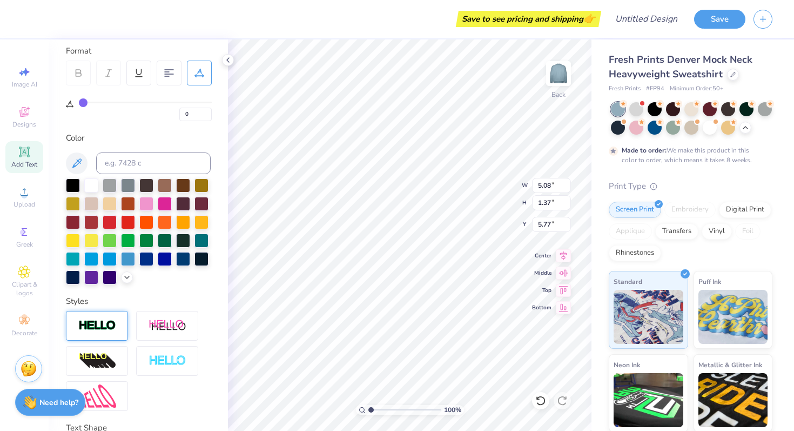
type input "6.90"
type input "1.51"
type input "5.70"
type input "4.59"
type input "1.00"
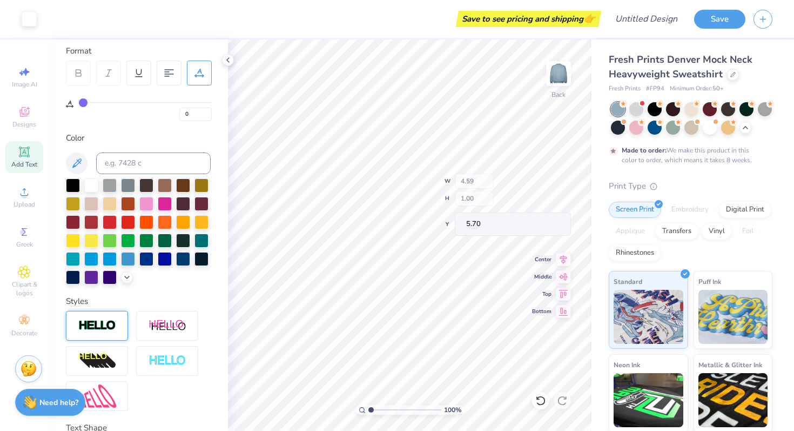
type input "6.16"
type input "3.78"
type input "0.83"
type input "6.34"
type input "7.54"
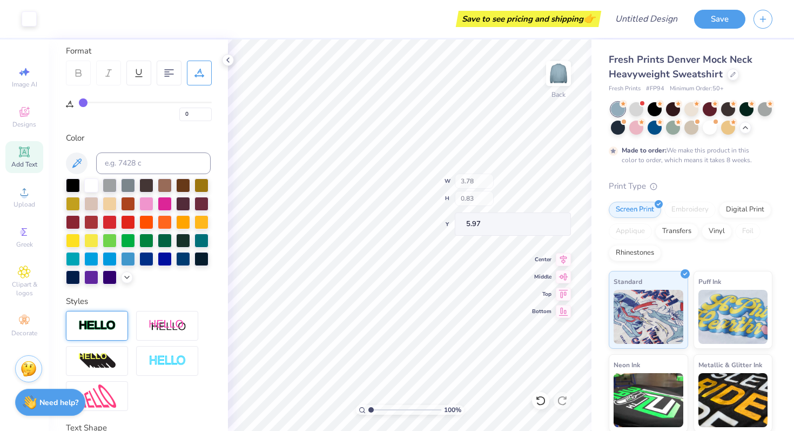
type input "5.97"
type input "6.34"
type input "2.59"
type input "3.78"
type input "0.83"
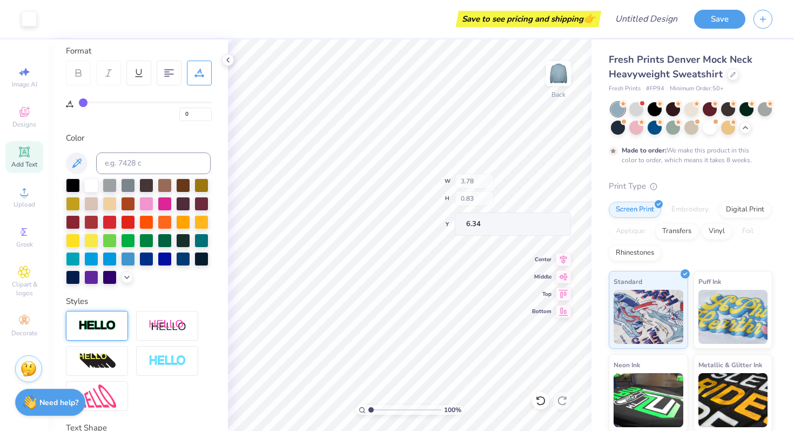
type input "5.93"
type textarea "Est. 1971"
click at [728, 18] on button "Save" at bounding box center [719, 17] width 51 height 19
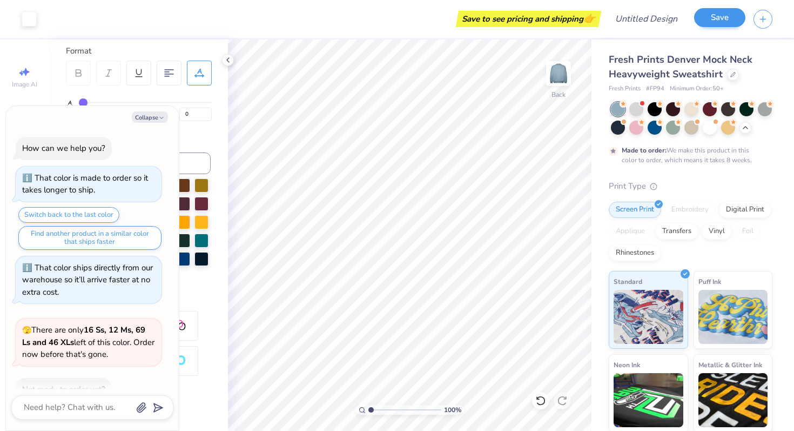
scroll to position [501, 0]
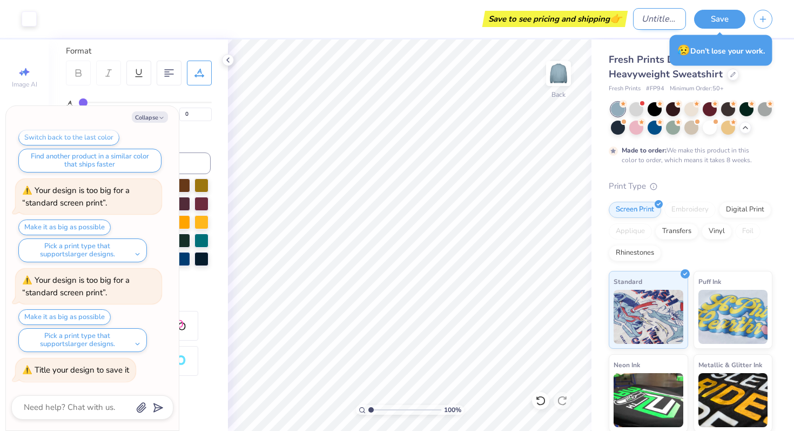
type textarea "x"
click at [656, 22] on input "Design Title" at bounding box center [659, 19] width 53 height 22
type textarea "x"
type input "o"
type textarea "x"
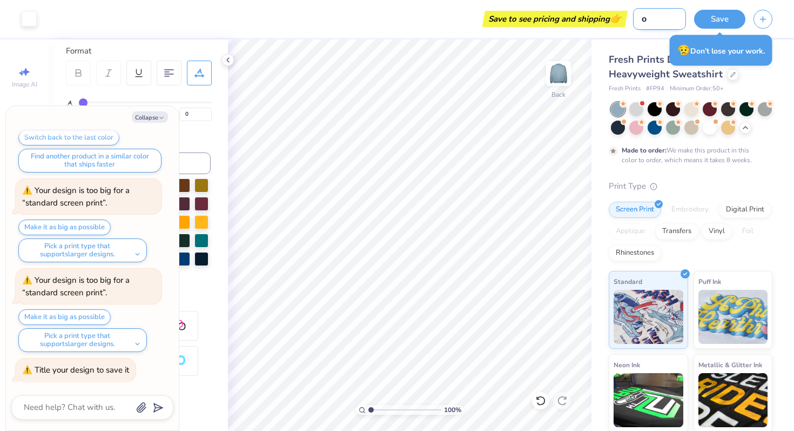
type input "oc"
type textarea "x"
type input "ock"
type textarea "x"
type input "oc"
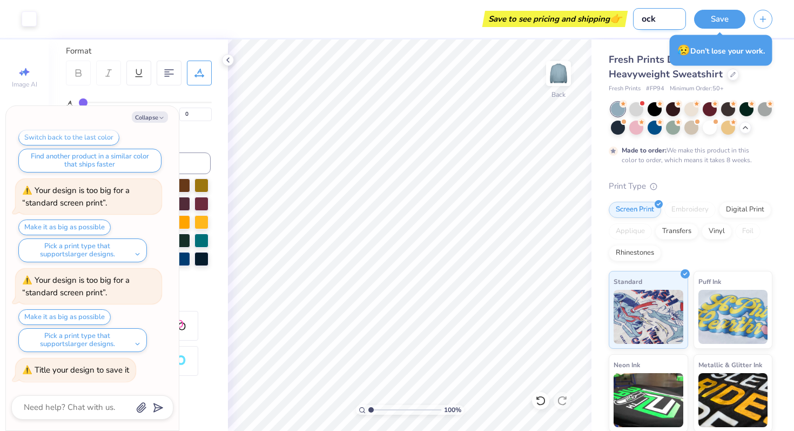
type textarea "x"
type input "o"
type textarea "x"
type input "m"
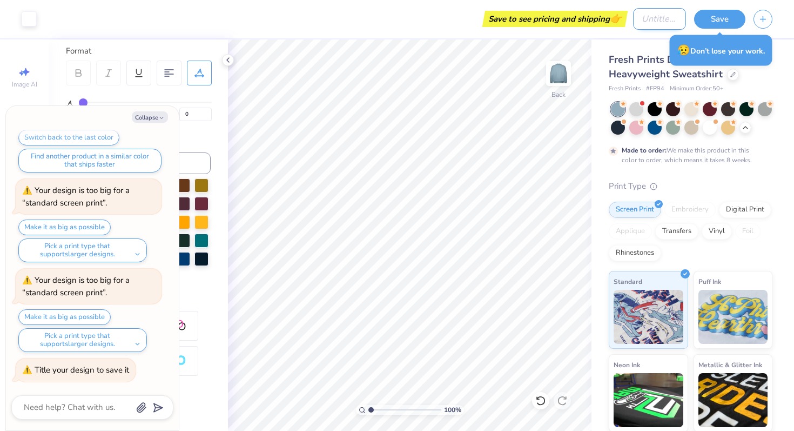
type textarea "x"
type input "mo"
type textarea "x"
type input "moc"
type textarea "x"
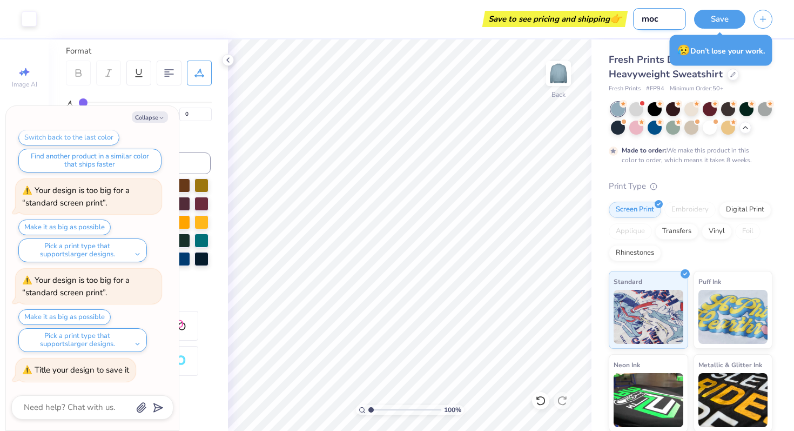
type input "mock"
type textarea "x"
type input "mock"
click at [718, 17] on button "Save" at bounding box center [719, 17] width 51 height 19
type textarea "x"
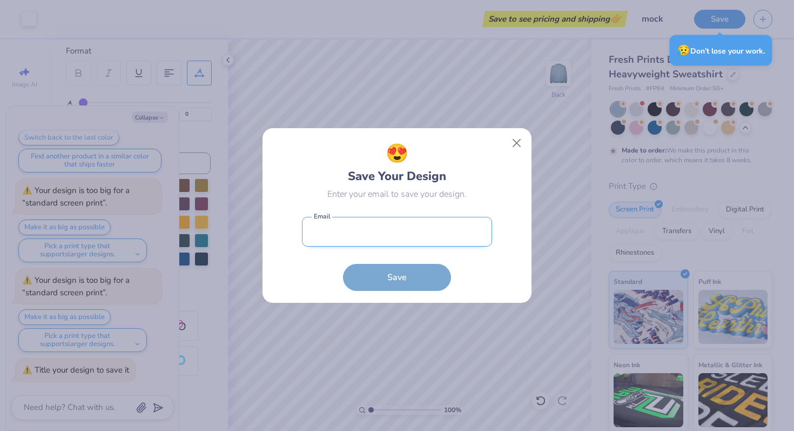
click at [437, 224] on input "email" at bounding box center [397, 232] width 190 height 30
type input "[EMAIL_ADDRESS][DOMAIN_NAME]"
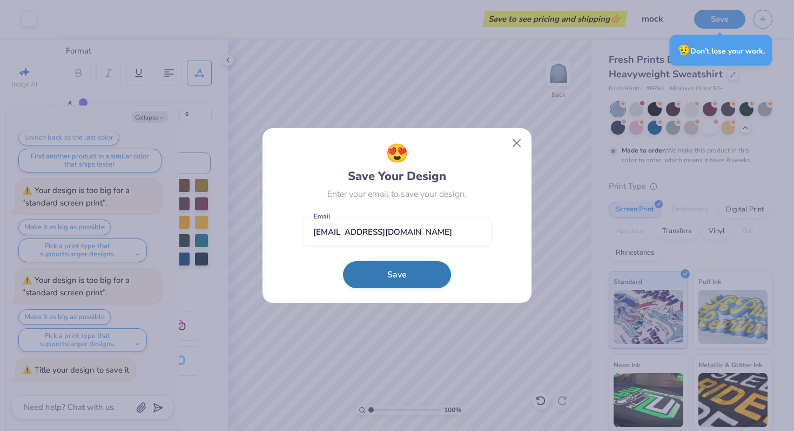
click at [391, 272] on button "Save" at bounding box center [397, 274] width 108 height 27
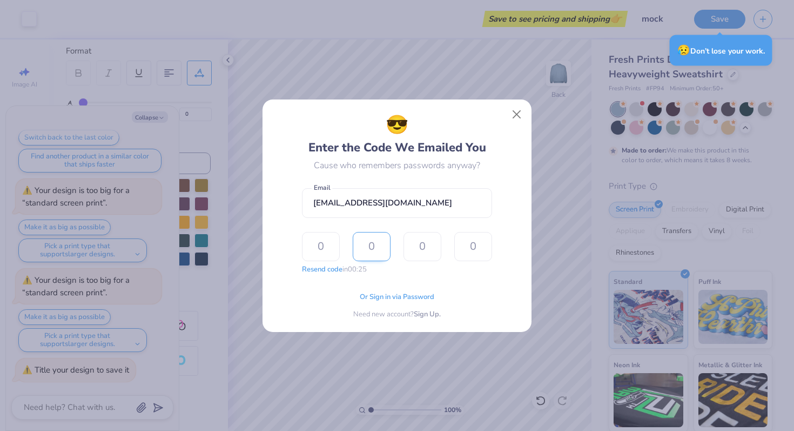
type textarea "x"
type input "8"
type input "4"
type input "3"
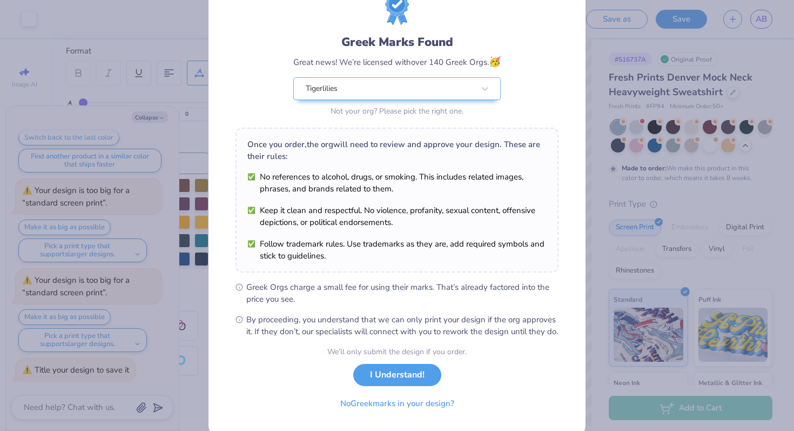
scroll to position [75, 0]
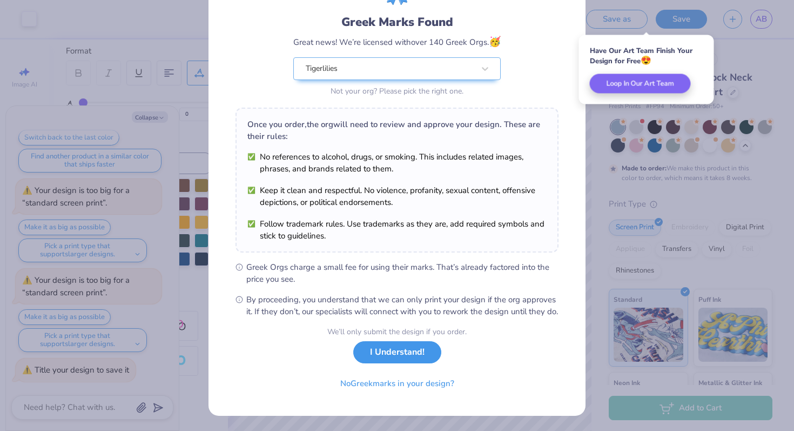
click at [411, 353] on button "I Understand!" at bounding box center [397, 352] width 88 height 22
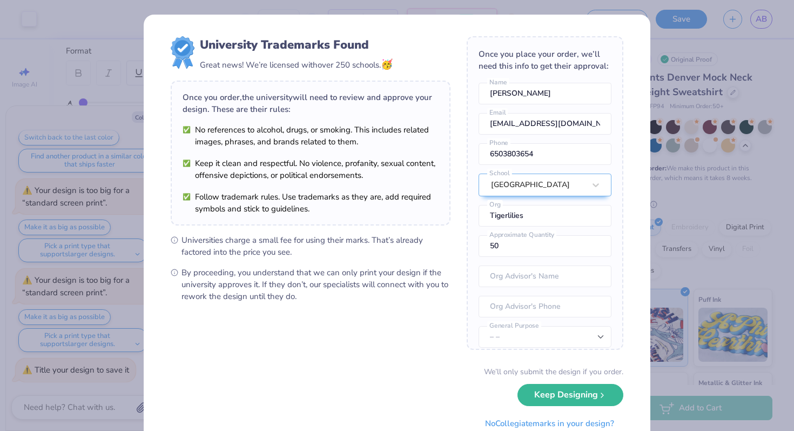
scroll to position [39, 0]
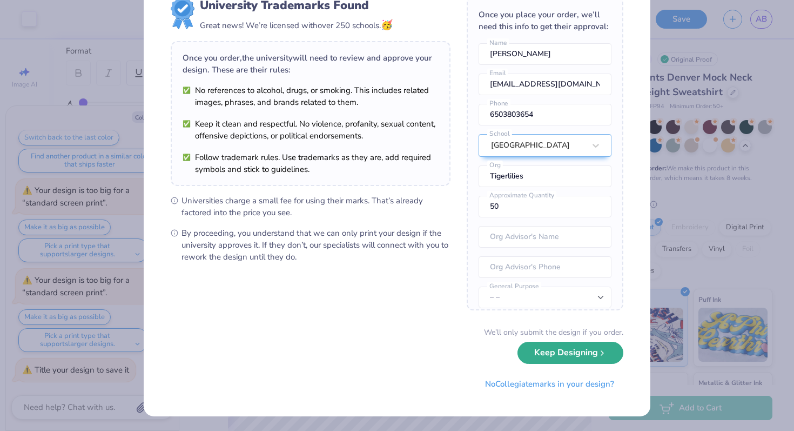
click at [559, 350] on button "Keep Designing" at bounding box center [571, 352] width 106 height 22
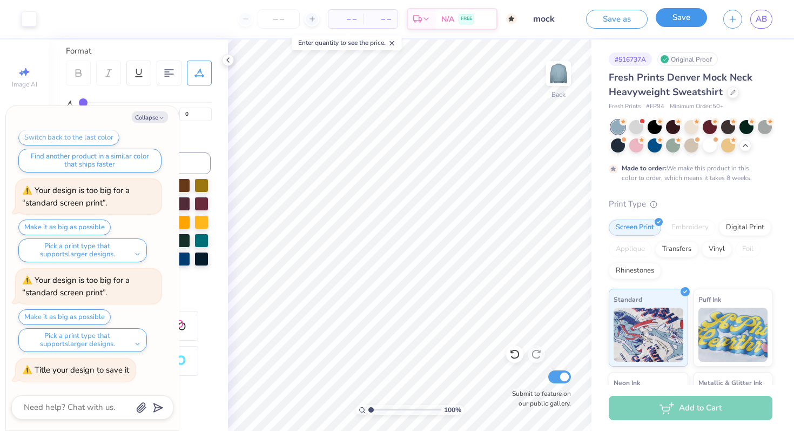
click at [681, 20] on button "Save" at bounding box center [681, 17] width 51 height 19
click at [639, 143] on div at bounding box center [636, 144] width 14 height 14
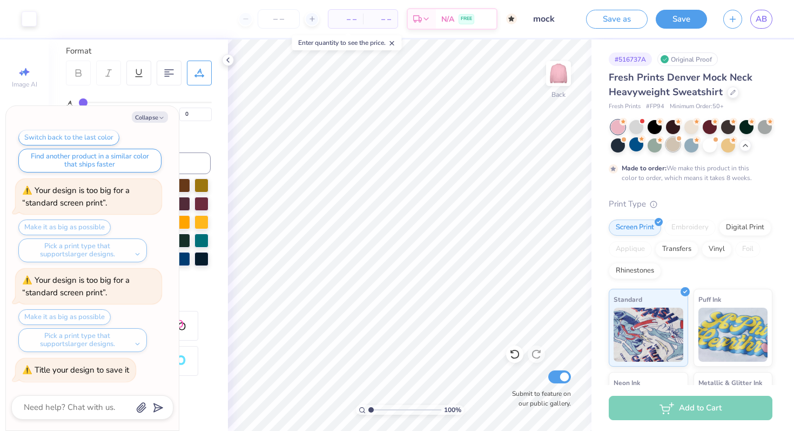
click at [671, 145] on div at bounding box center [673, 144] width 14 height 14
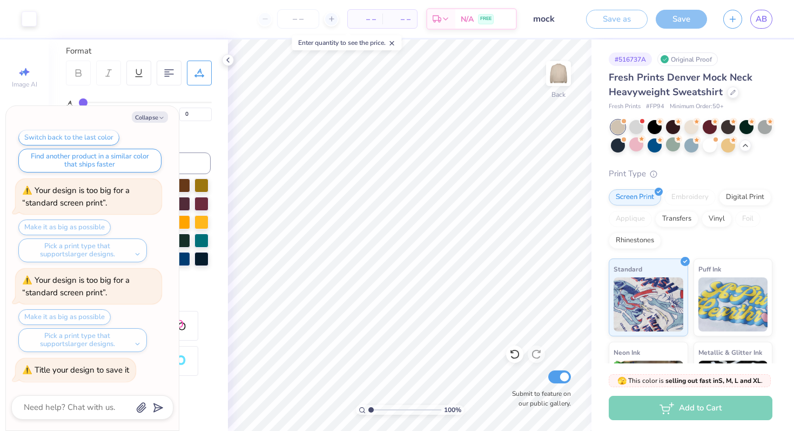
scroll to position [696, 0]
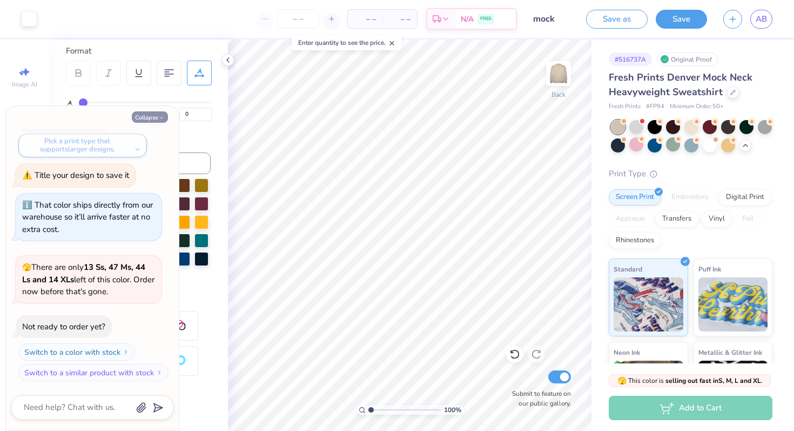
click at [157, 115] on button "Collapse" at bounding box center [150, 116] width 36 height 11
type textarea "x"
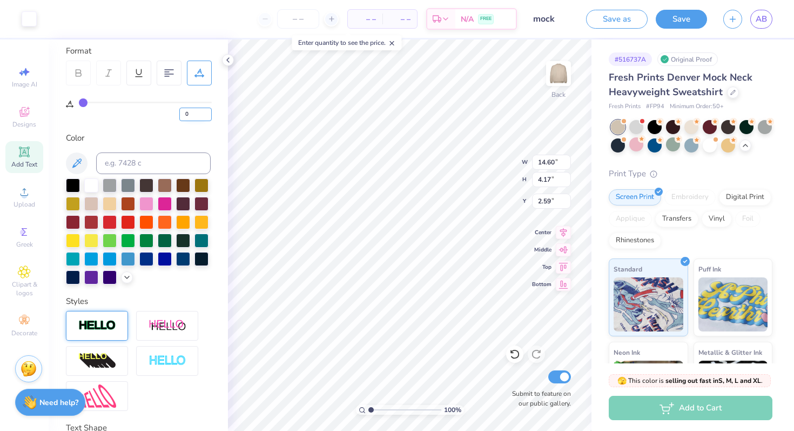
type input "3.99"
type input "0.83"
type input "7.49"
type textarea "Est."
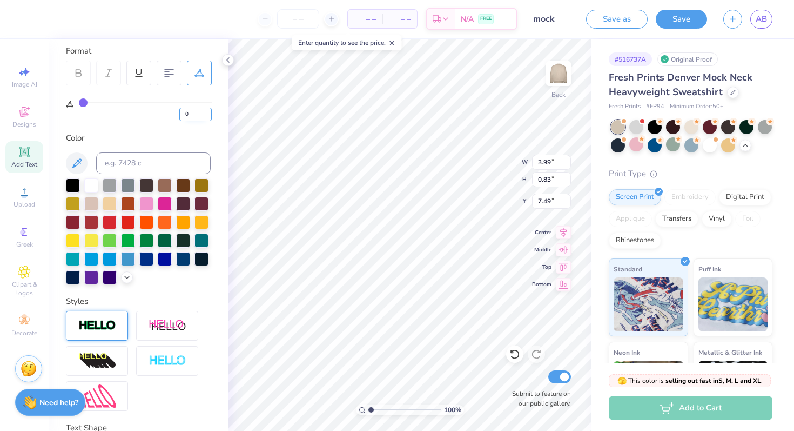
type textarea "The Princeton"
type input "1.13"
type input "1.07"
type input "0.50"
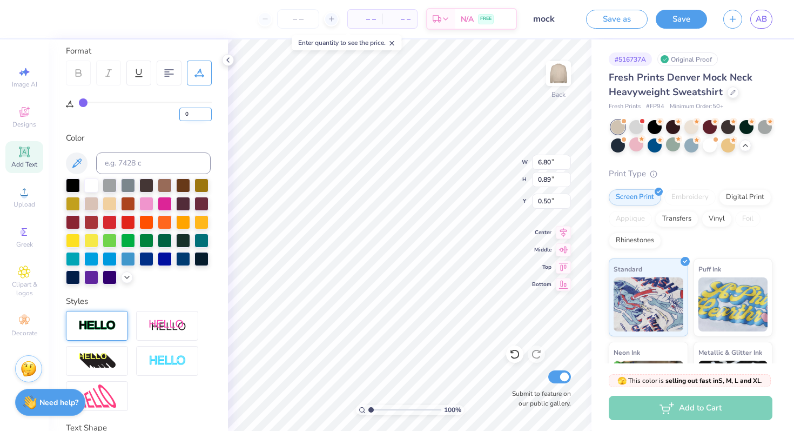
type input "1.14"
type input "3.99"
type input "0.83"
type input "5.32"
type input "1.41"
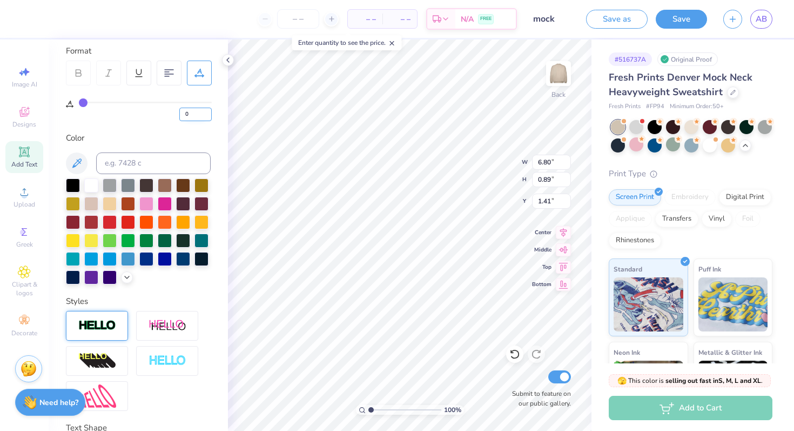
scroll to position [0, 1]
type textarea "[GEOGRAPHIC_DATA]"
type input "1.47"
type input "1.28"
type input "1.36"
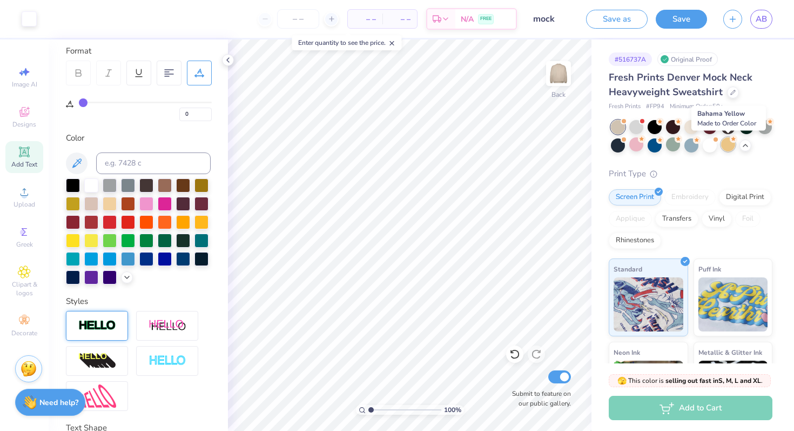
click at [728, 146] on div at bounding box center [728, 144] width 14 height 14
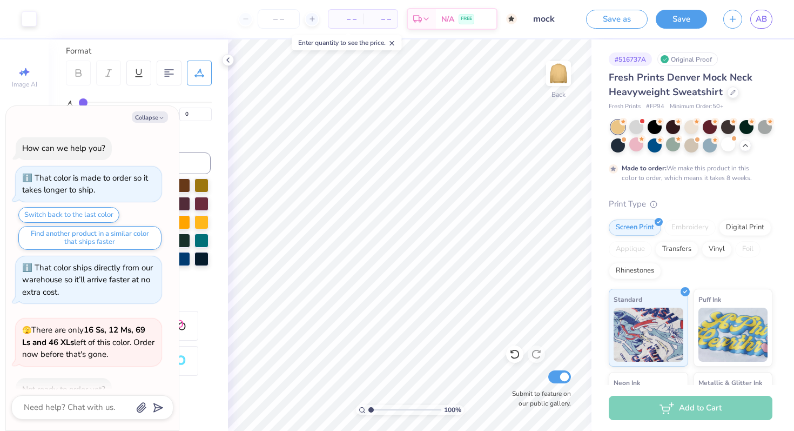
scroll to position [786, 0]
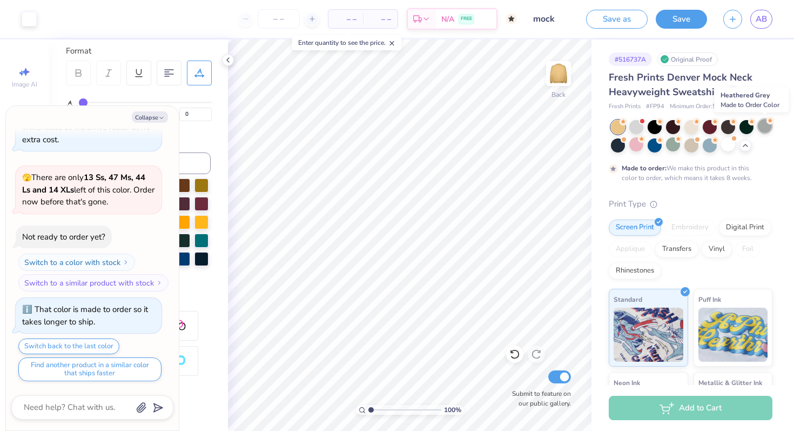
click at [768, 129] on div at bounding box center [765, 126] width 14 height 14
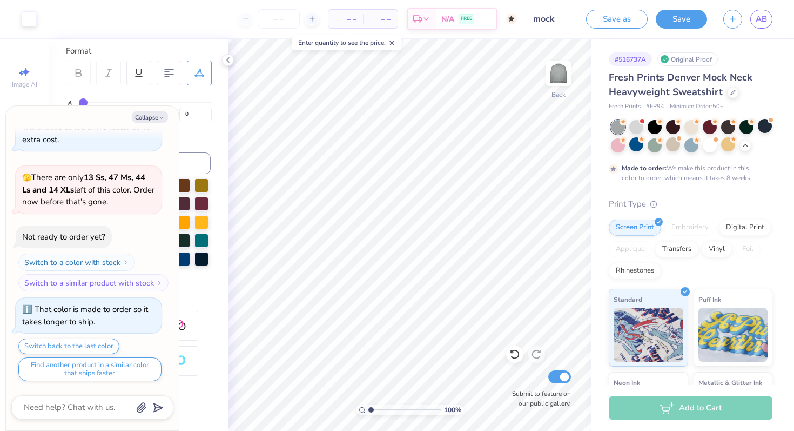
type textarea "x"
